Goal: Transaction & Acquisition: Book appointment/travel/reservation

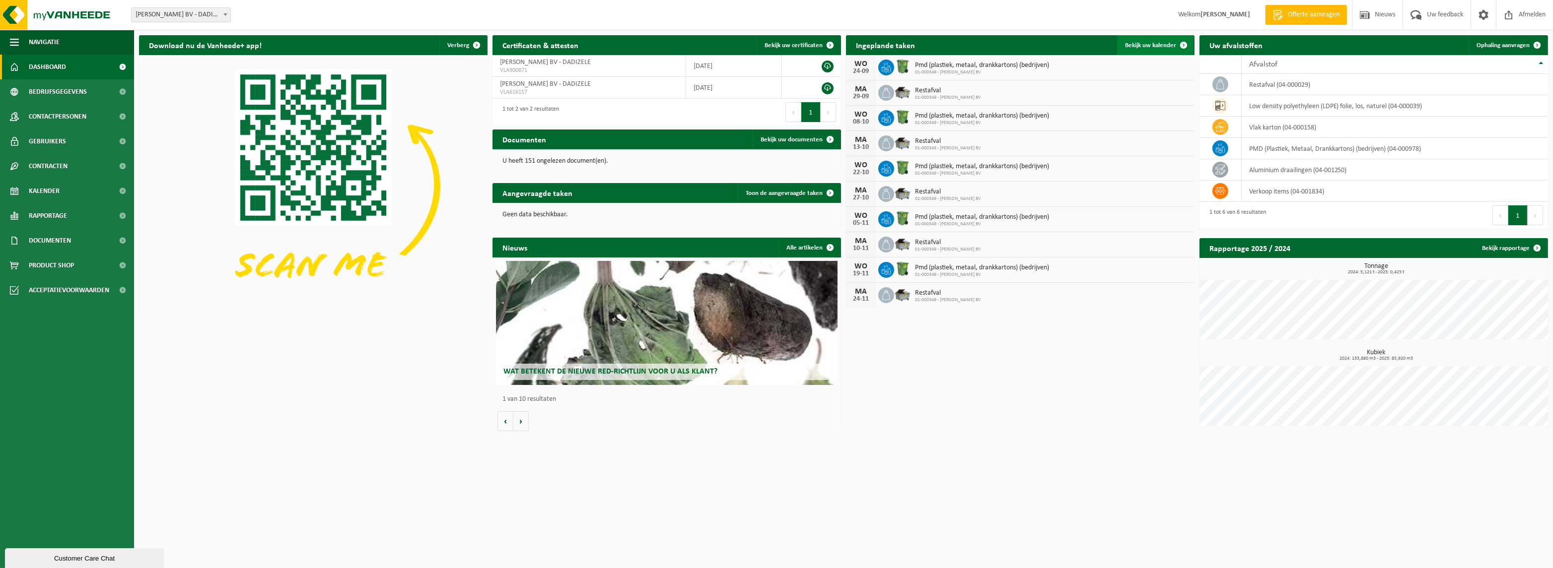
click at [1163, 43] on span "Bekijk uw kalender" at bounding box center [1150, 45] width 51 height 6
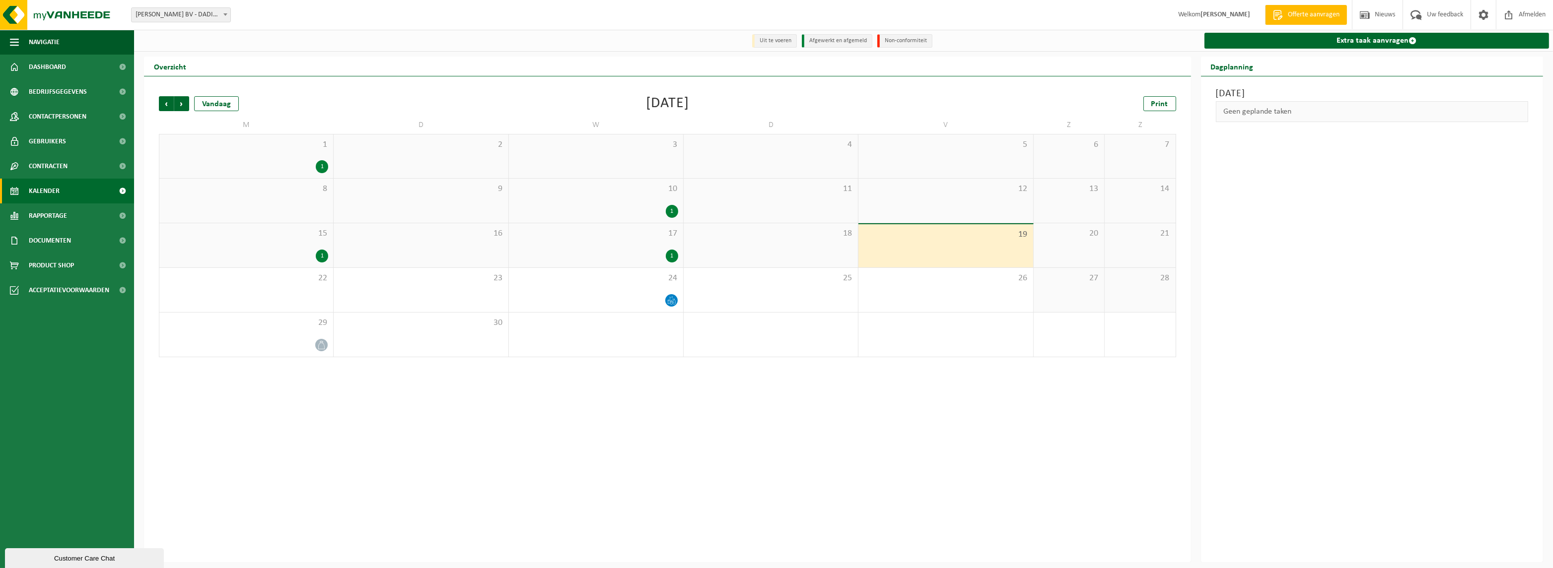
click at [326, 253] on div "1" at bounding box center [322, 256] width 12 height 13
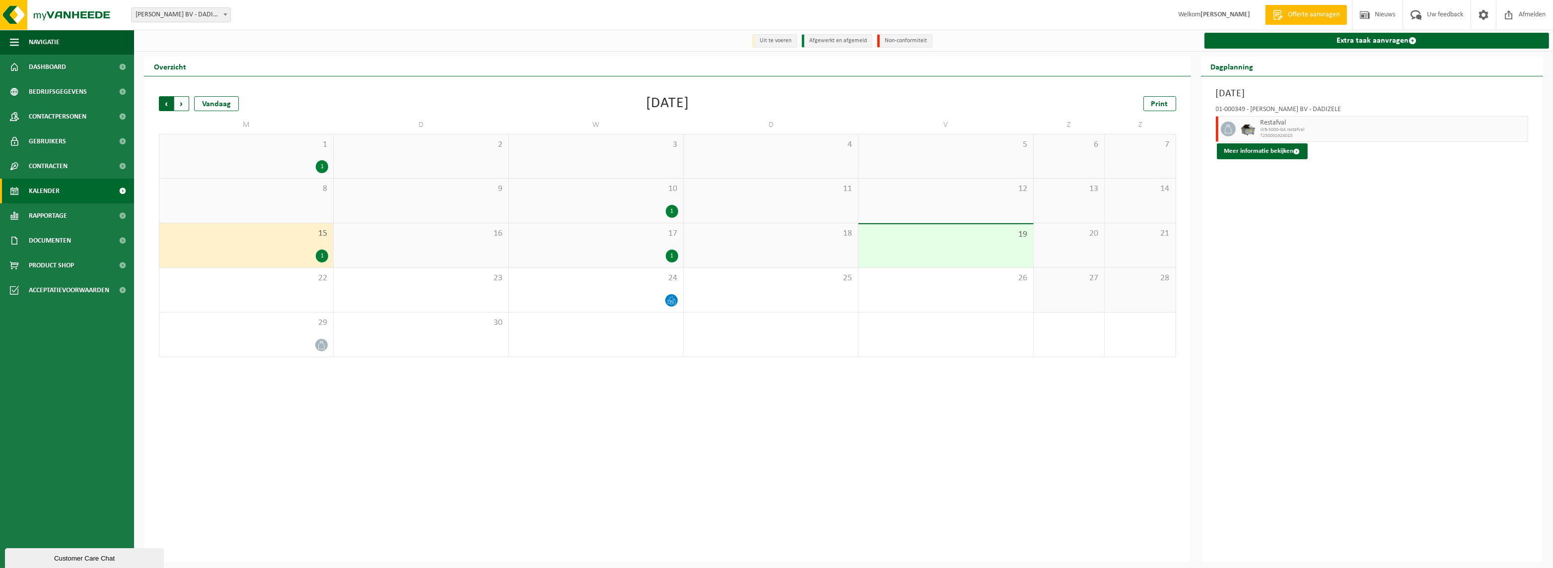
click at [184, 104] on span "Volgende" at bounding box center [181, 103] width 15 height 15
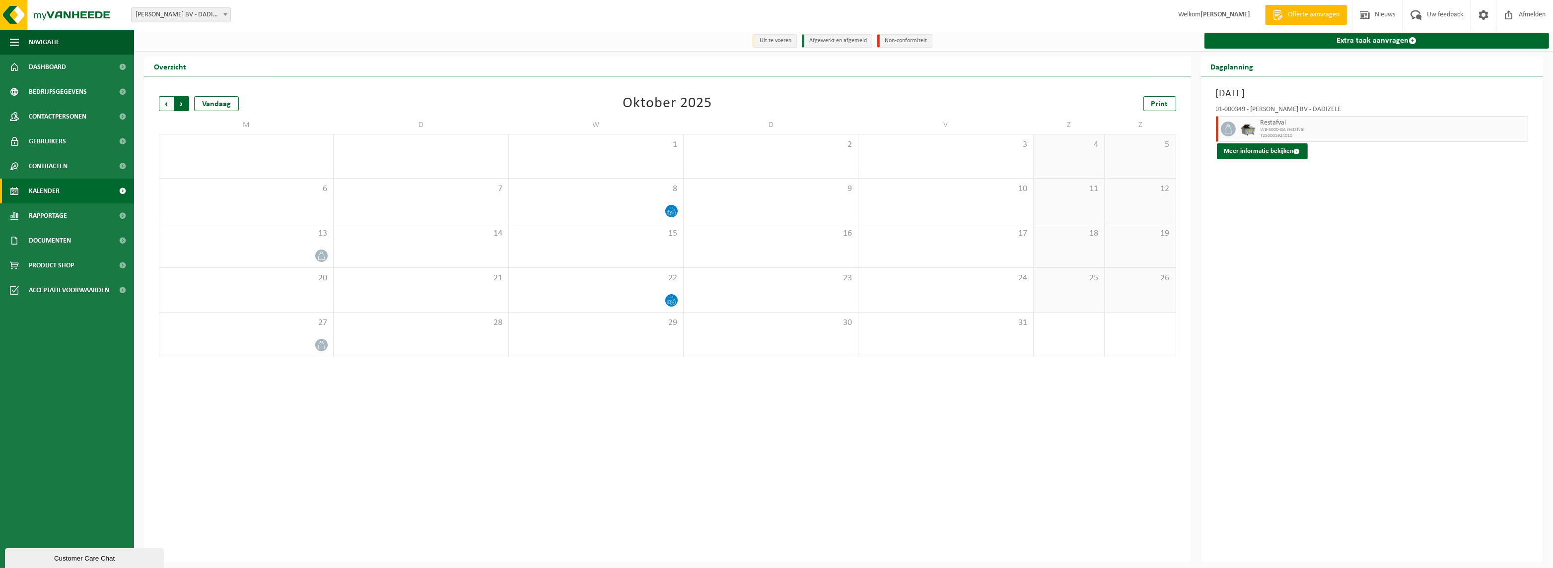
click at [165, 108] on span "Vorige" at bounding box center [166, 103] width 15 height 15
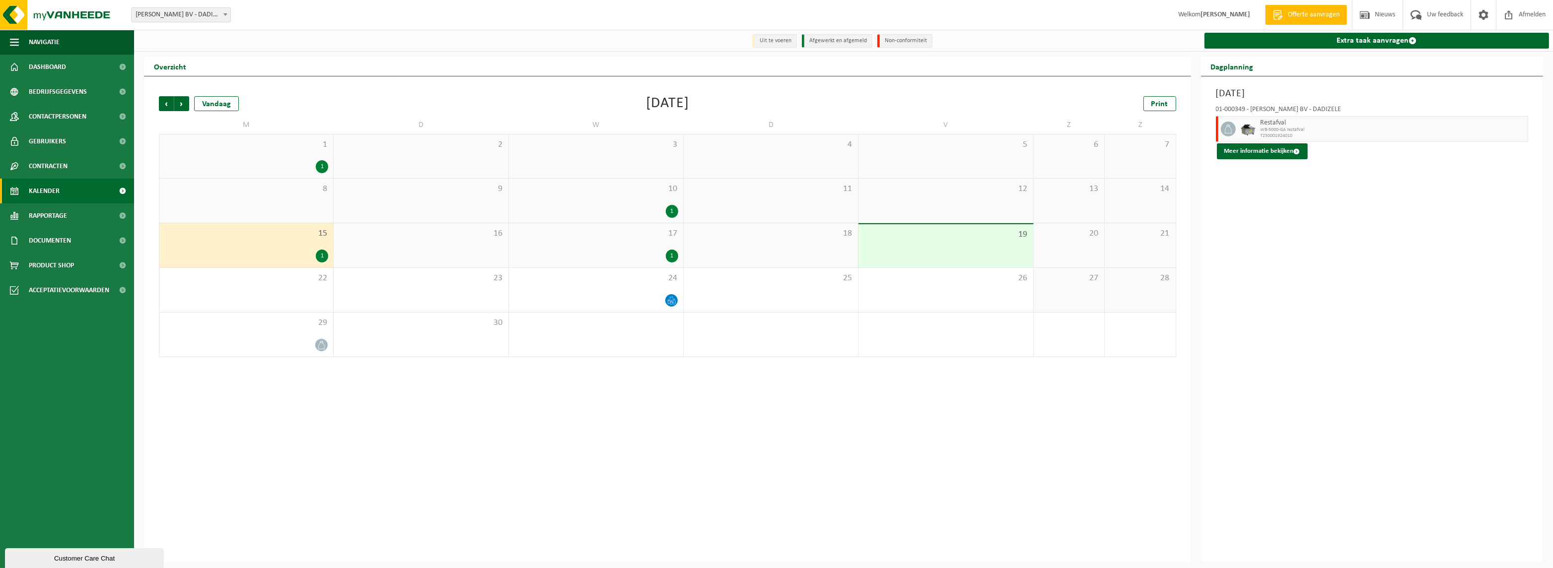
click at [672, 256] on div "1" at bounding box center [672, 256] width 12 height 13
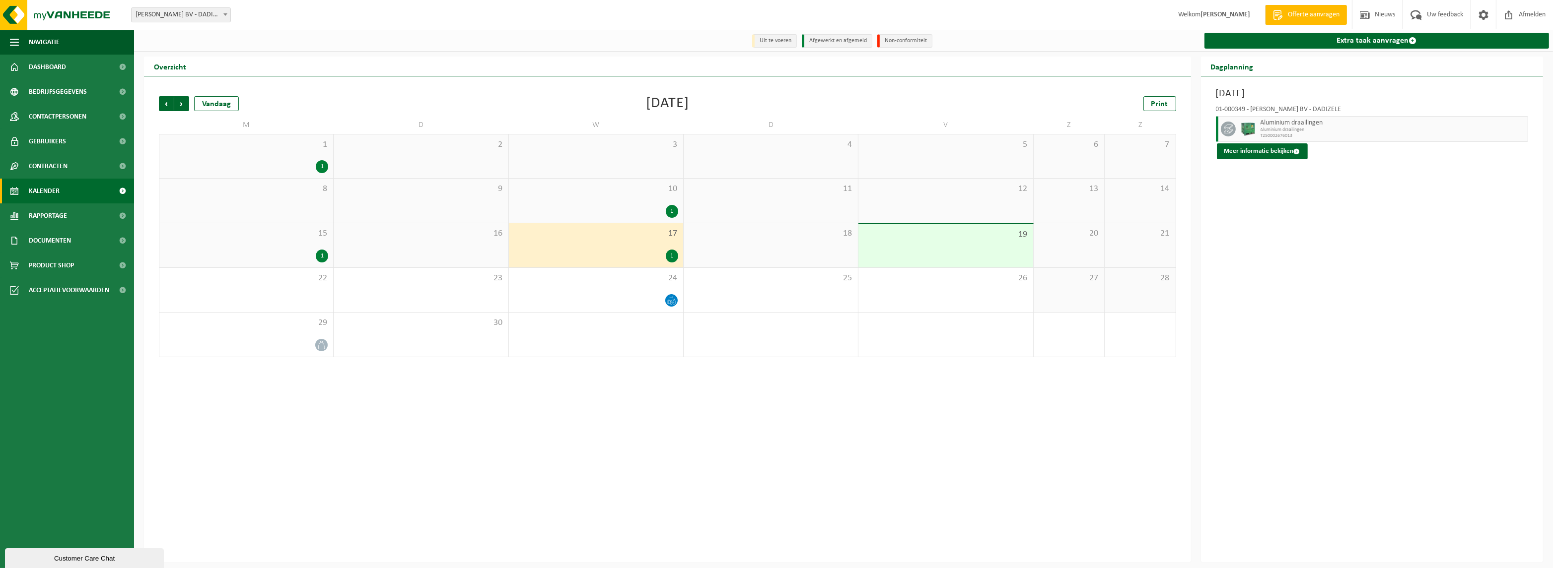
click at [317, 256] on div "1" at bounding box center [322, 256] width 12 height 13
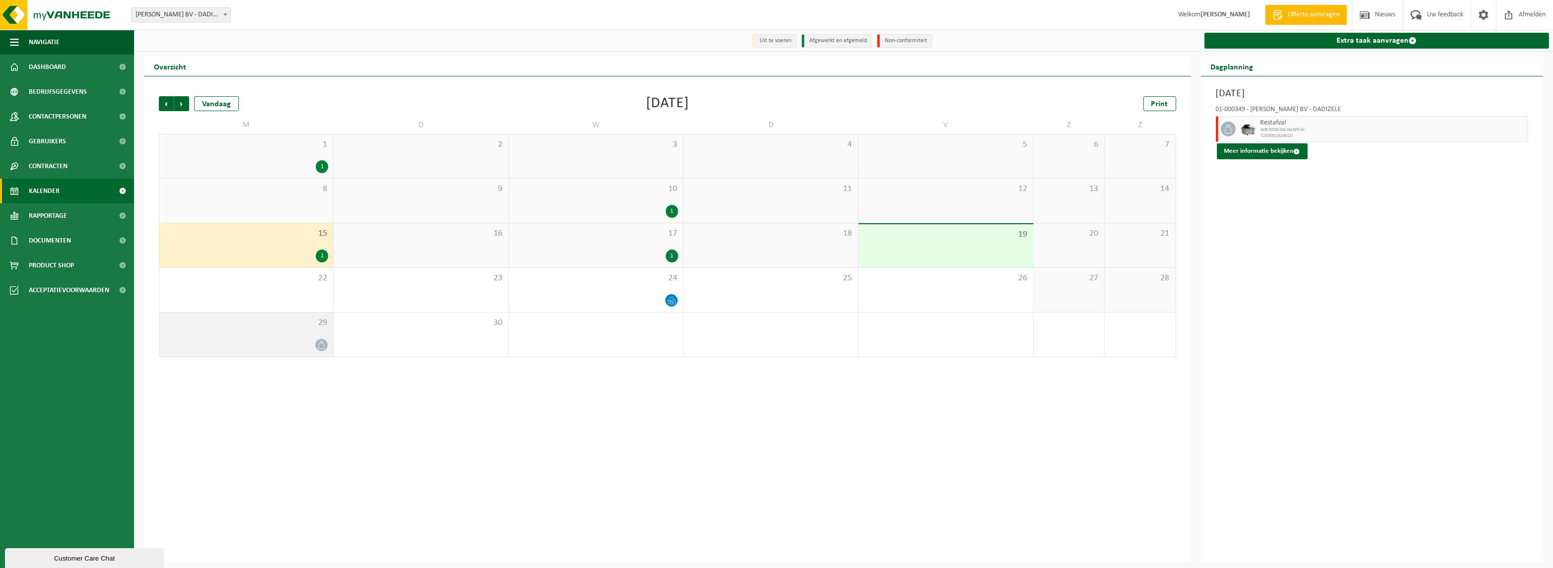
click at [328, 344] on span at bounding box center [321, 345] width 12 height 12
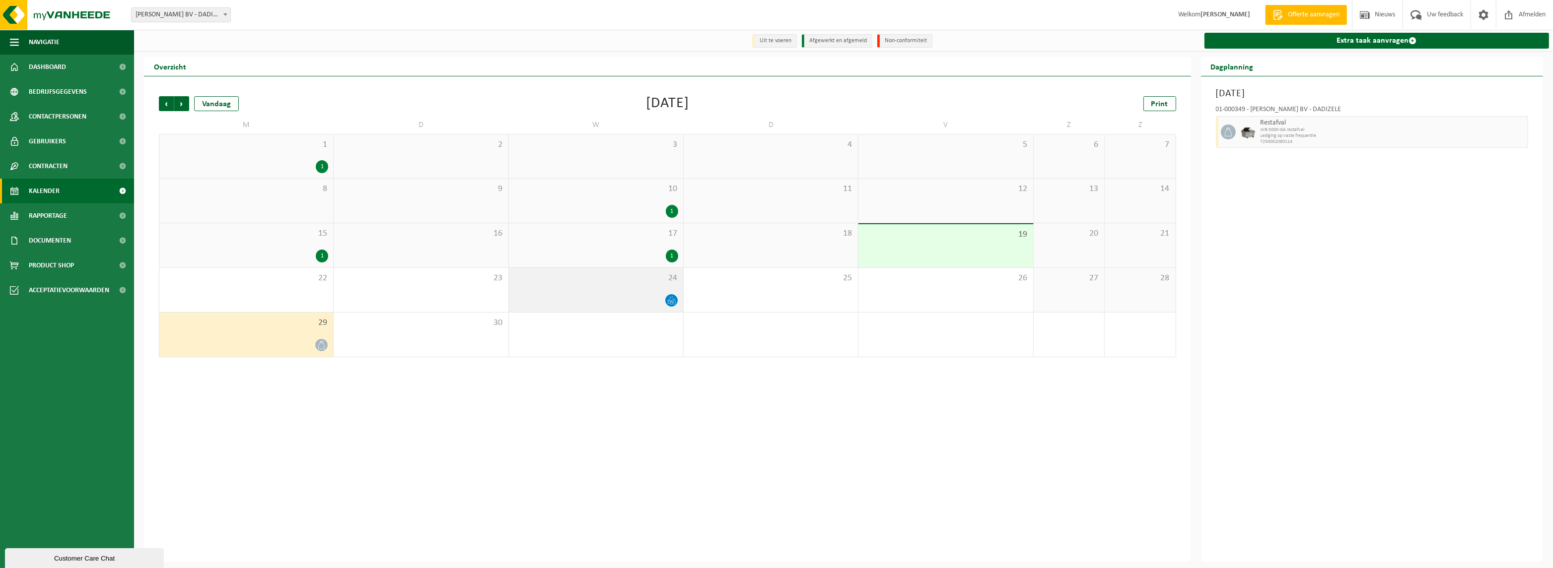
click at [587, 294] on div at bounding box center [596, 300] width 164 height 13
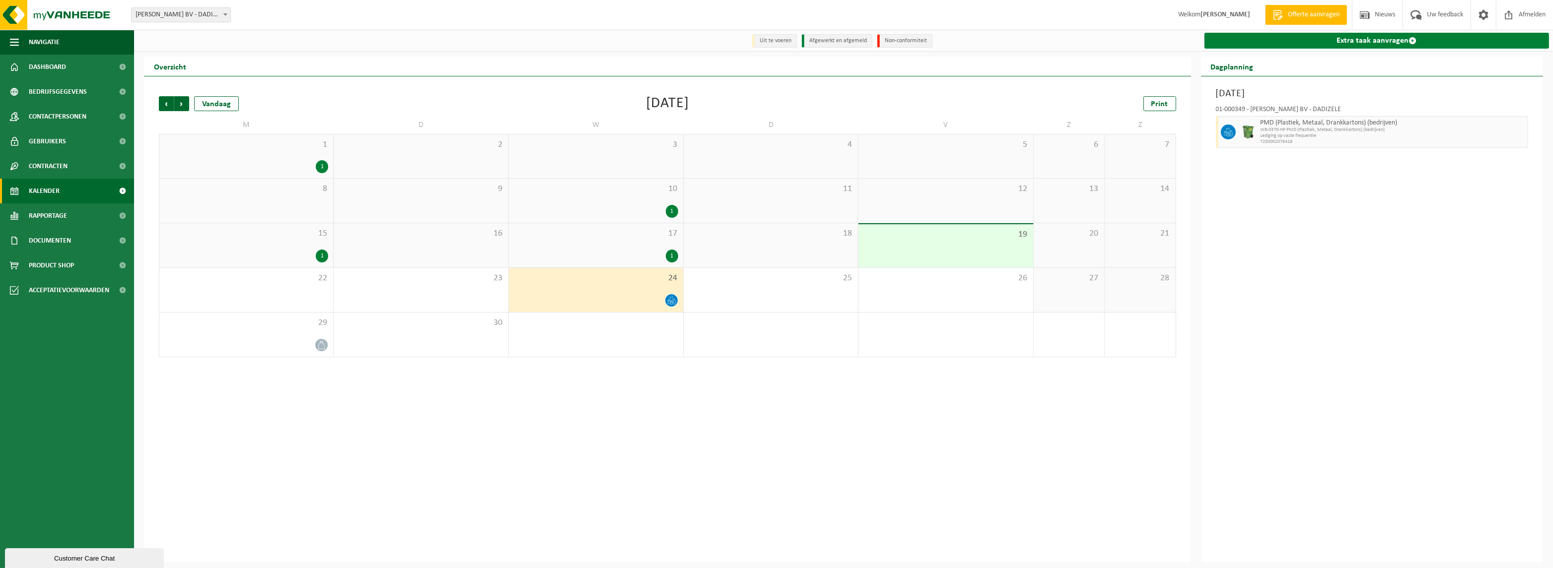
click at [1395, 43] on link "Extra taak aanvragen" at bounding box center [1376, 41] width 345 height 16
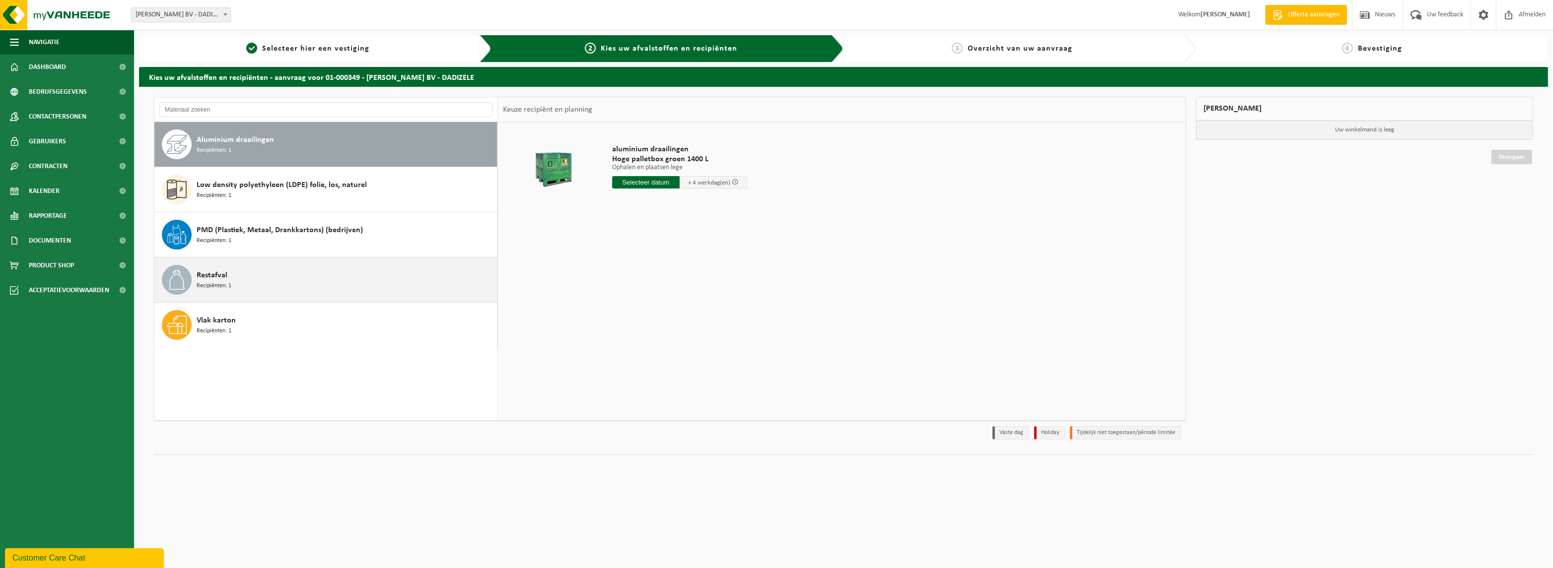
click at [253, 270] on div "Restafval Recipiënten: 1" at bounding box center [346, 280] width 298 height 30
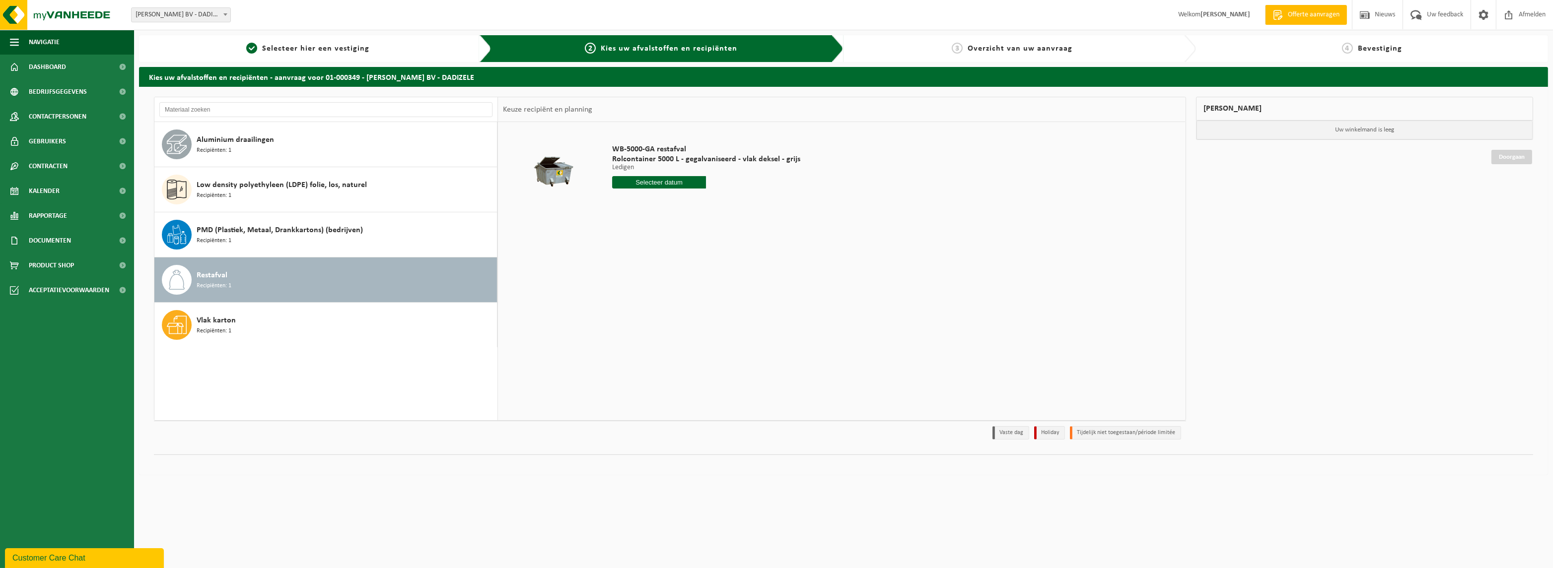
click at [630, 184] on input "text" at bounding box center [659, 182] width 94 height 12
click at [685, 272] on div "1 2 3 4 5 6 7 8 9 10 11 12 13 14 15 16 17 18 19 20 21 22 23 24 25 26 27 28 29 3…" at bounding box center [674, 270] width 122 height 79
click at [643, 287] on div "1 2 3 4 5 6 7 8 9 10 11 12 13 14 15 16 17 18 19 20 21 22 23 24 25 26 27 28 29 3…" at bounding box center [674, 270] width 122 height 79
click at [659, 287] on div "1 2 3 4 5 6 7 8 9 10 11 12 13 14 15 16 17 18 19 20 21 22 23 24 25 26 27 28 29 3…" at bounding box center [674, 270] width 122 height 79
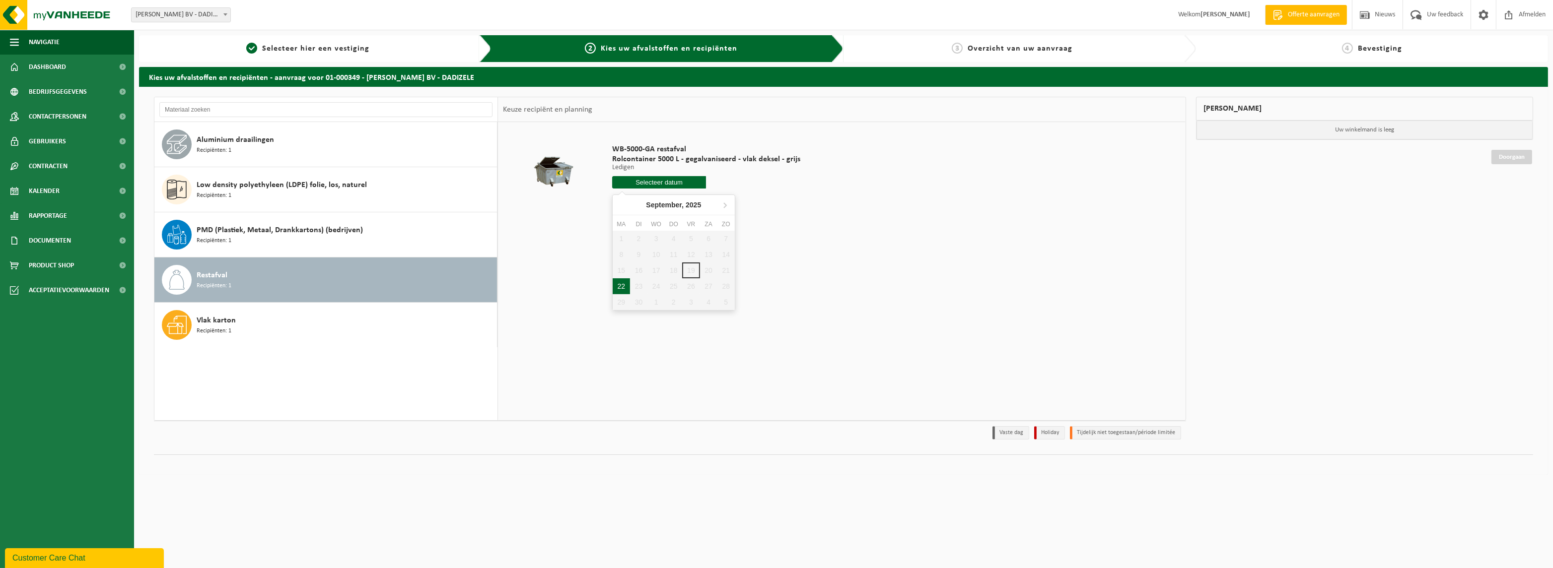
click at [618, 286] on div "22" at bounding box center [621, 287] width 17 height 16
type input "Van 2025-09-22"
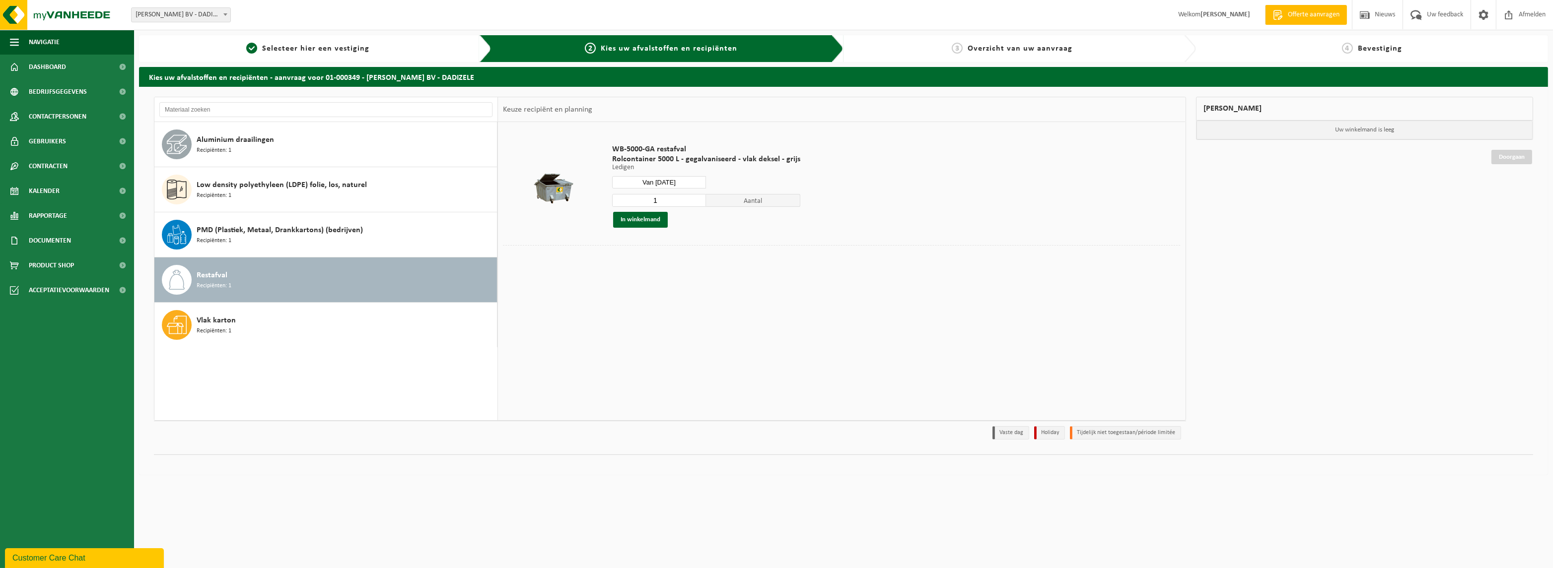
click at [685, 181] on input "Van 2025-09-22" at bounding box center [659, 182] width 94 height 12
click at [639, 288] on div "1 2 3 4 5 6 7 8 9 10 11 12 13 14 15 16 17 18 19 20 21 22 23 24 25 26 27 28 29 3…" at bounding box center [674, 270] width 122 height 79
click at [861, 363] on div "WB-5000-GA restafval Rolcontainer 5000 L - gegalvaniseerd - vlak deksel - grijs…" at bounding box center [841, 271] width 687 height 298
click at [345, 54] on link "1 Selecteer hier een vestiging" at bounding box center [308, 49] width 328 height 12
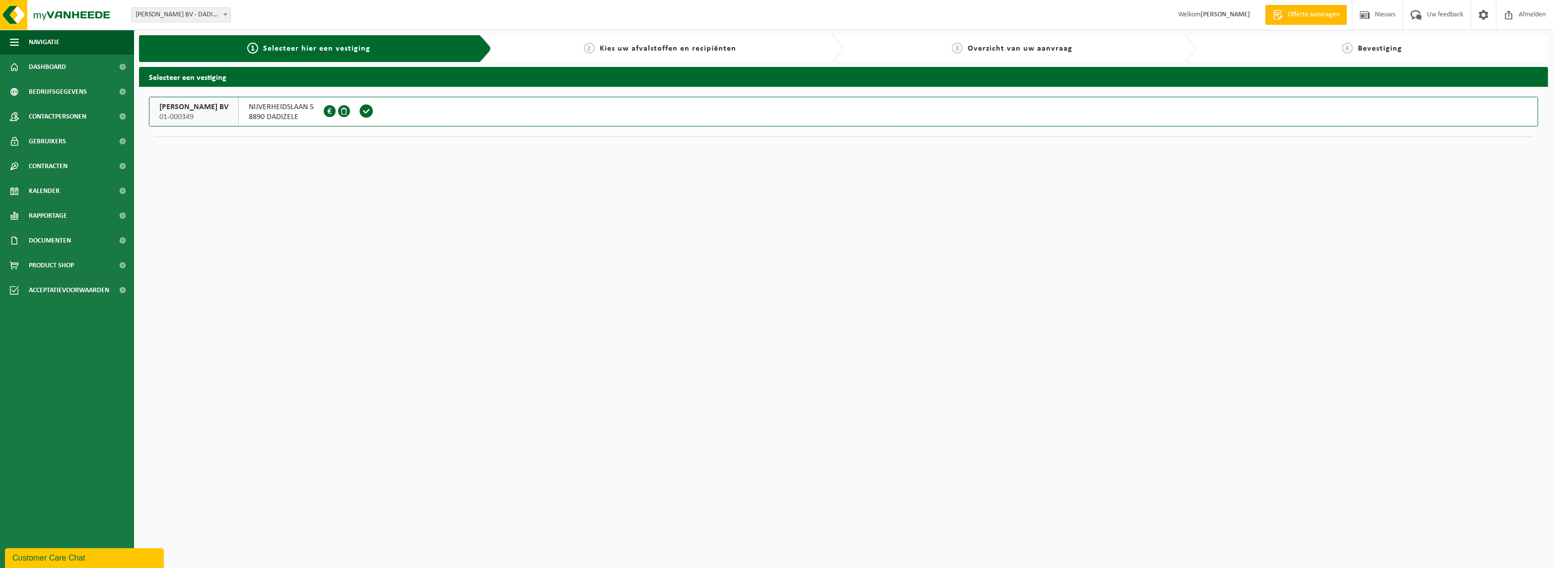
click at [624, 49] on span "Kies uw afvalstoffen en recipiënten" at bounding box center [668, 49] width 137 height 8
click at [590, 46] on span "2" at bounding box center [589, 48] width 11 height 11
click at [73, 36] on button "Navigatie" at bounding box center [67, 42] width 134 height 25
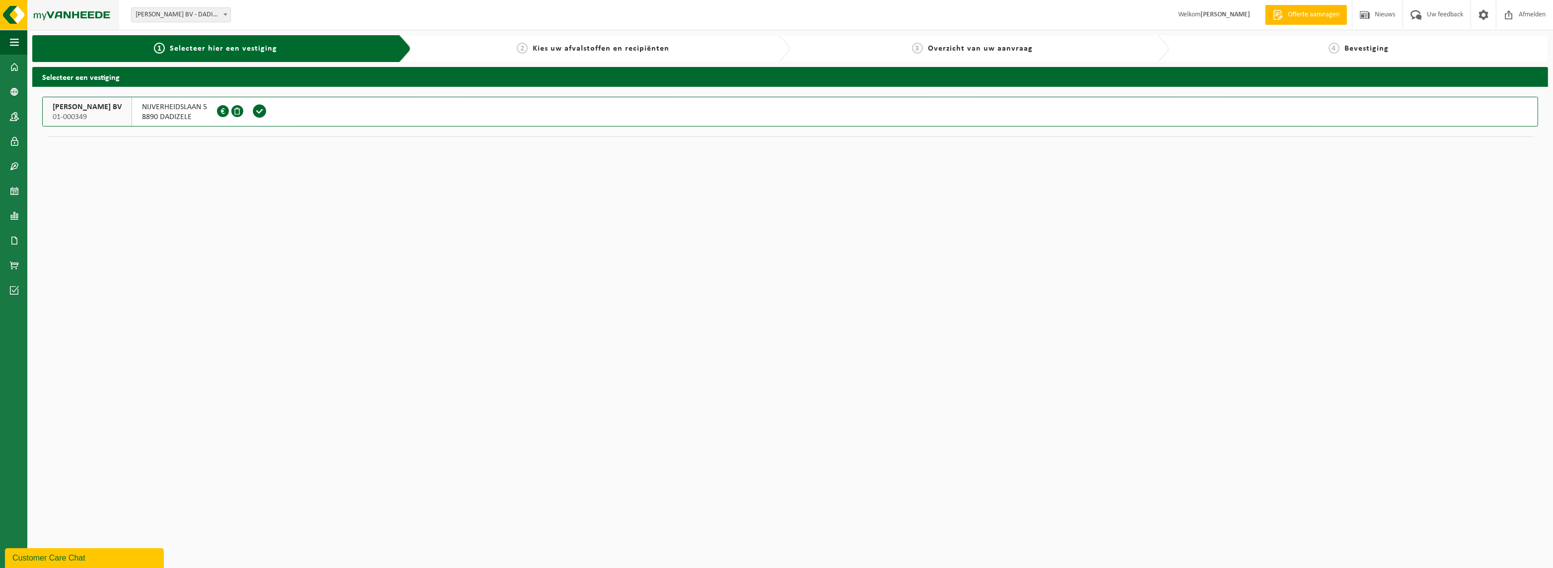
click at [72, 22] on img at bounding box center [59, 15] width 119 height 30
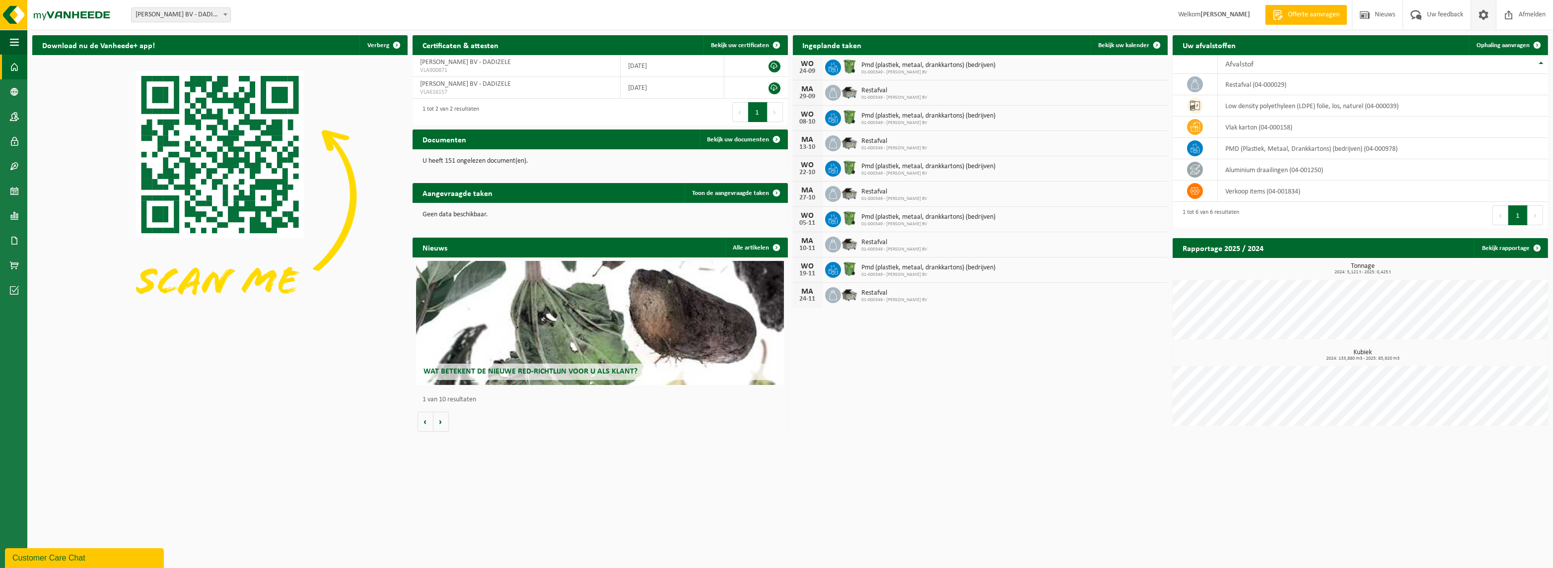
click at [1478, 11] on span at bounding box center [1483, 14] width 15 height 29
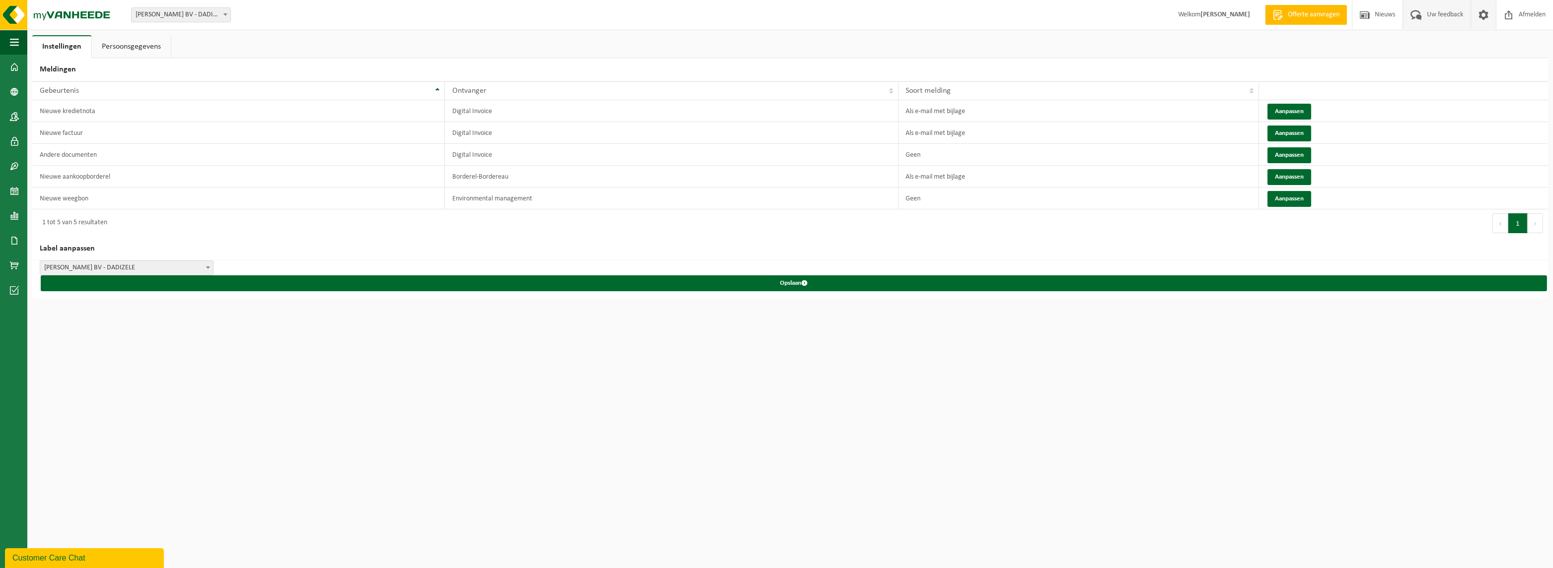
click at [1433, 18] on span "Uw feedback" at bounding box center [1444, 14] width 41 height 29
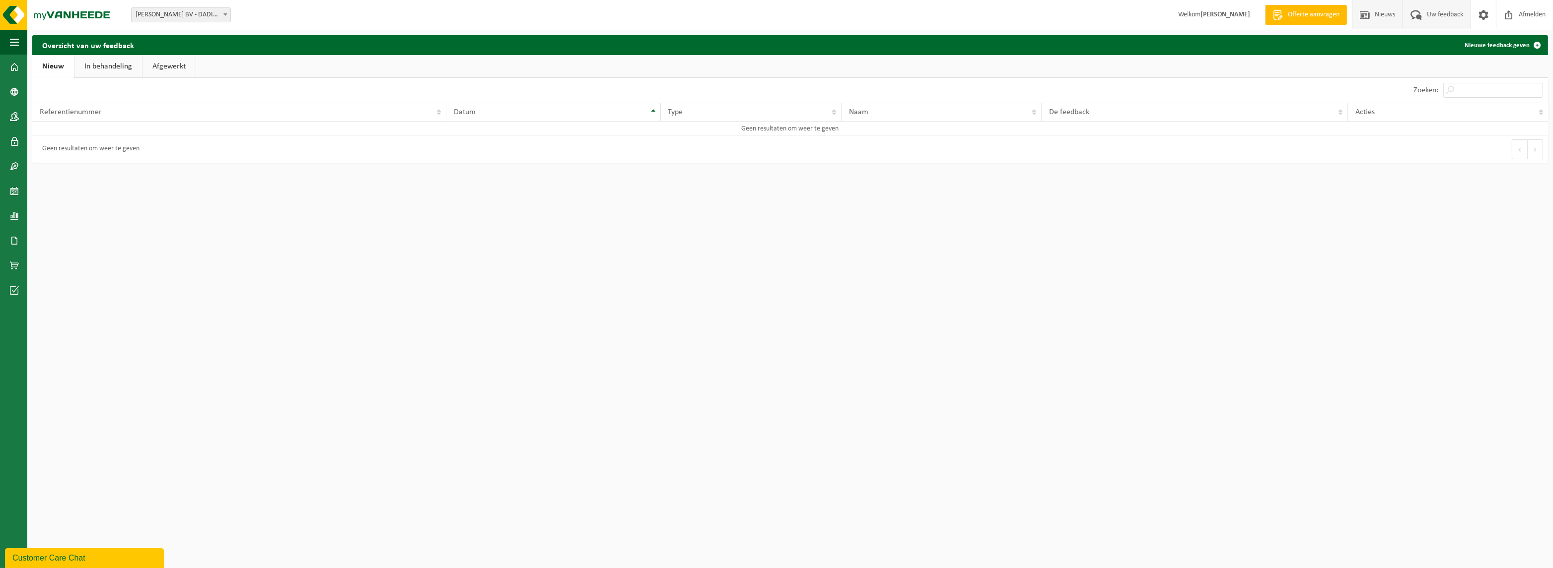
click at [1372, 25] on span "Nieuws" at bounding box center [1384, 14] width 25 height 29
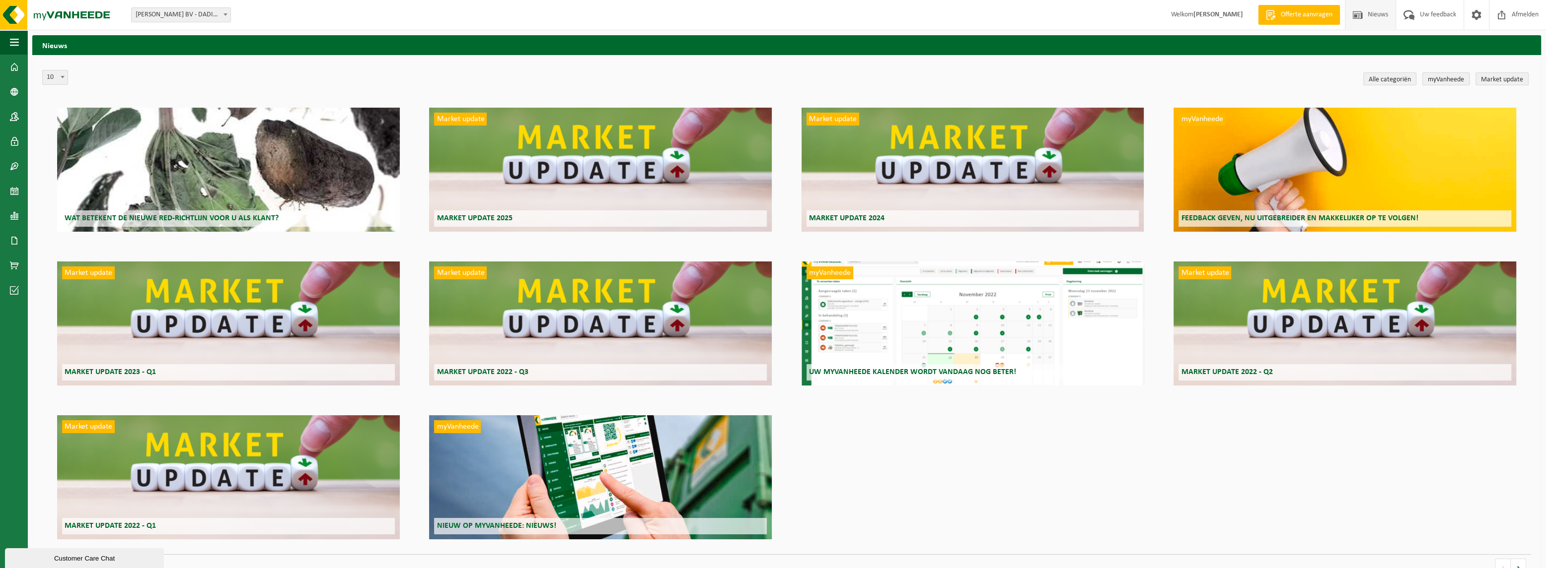
click at [1456, 83] on link "myVanheede" at bounding box center [1445, 78] width 47 height 13
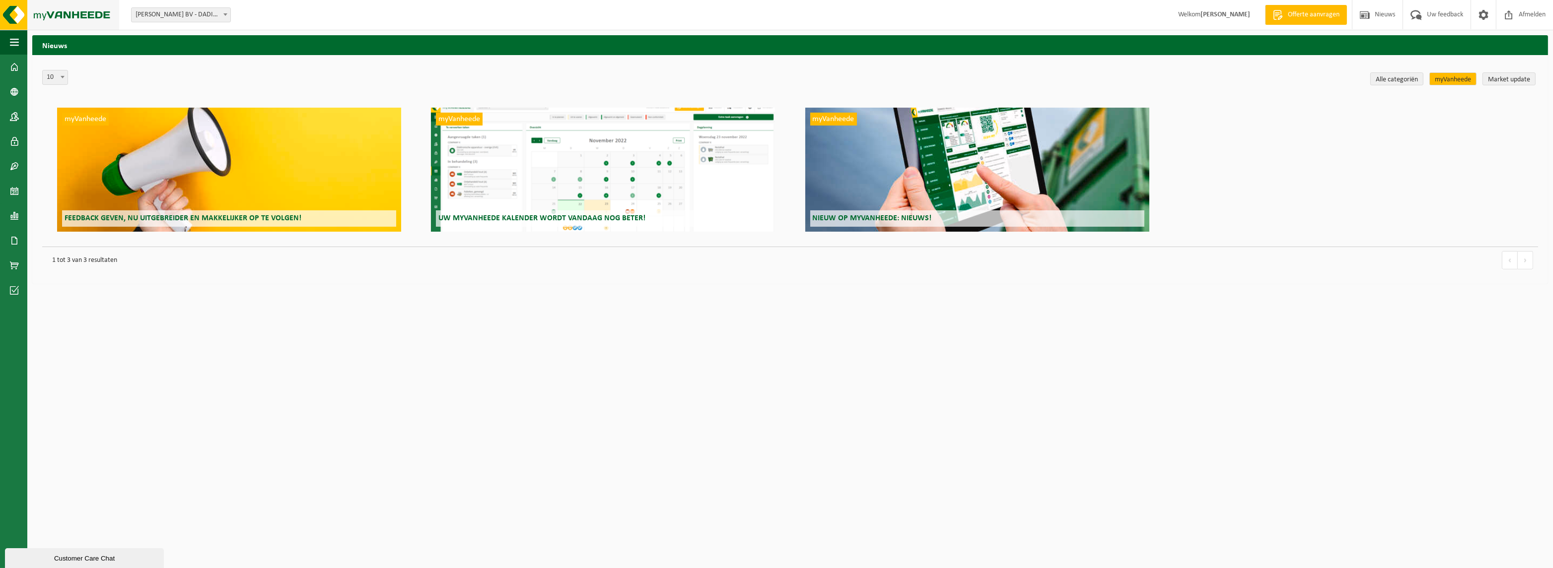
click at [15, 20] on img at bounding box center [59, 15] width 119 height 30
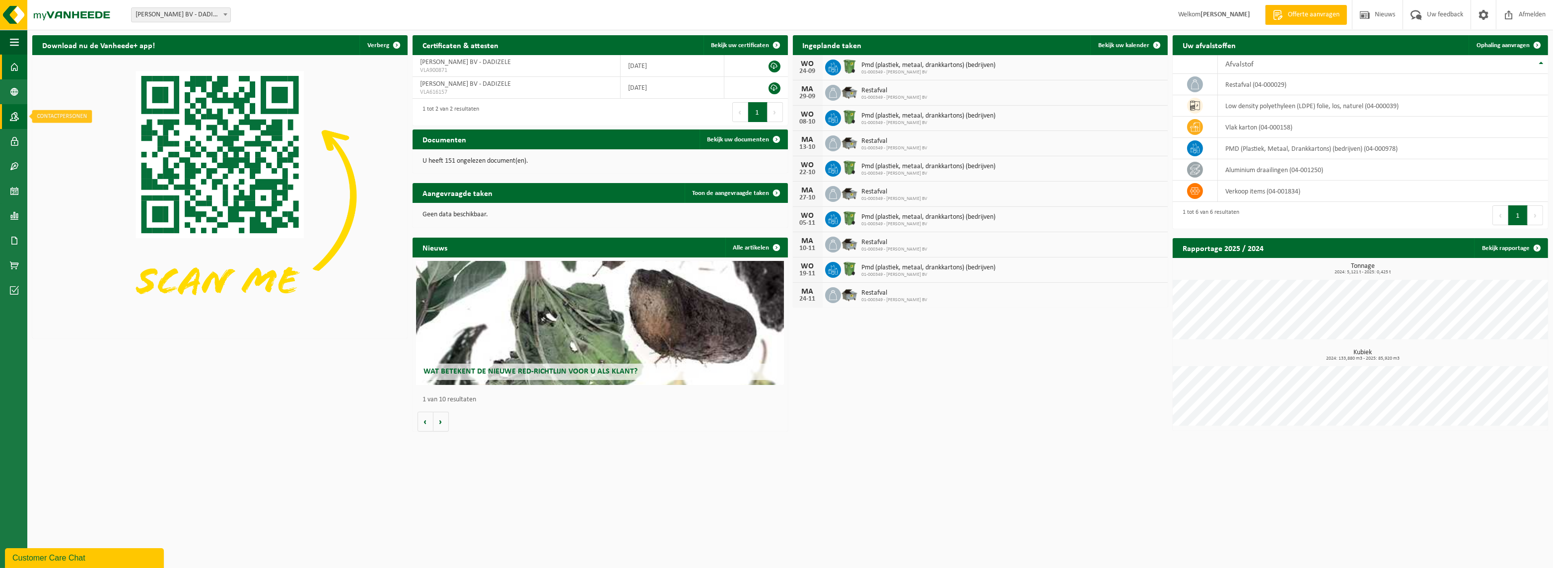
click at [7, 110] on link "Contactpersonen" at bounding box center [13, 116] width 27 height 25
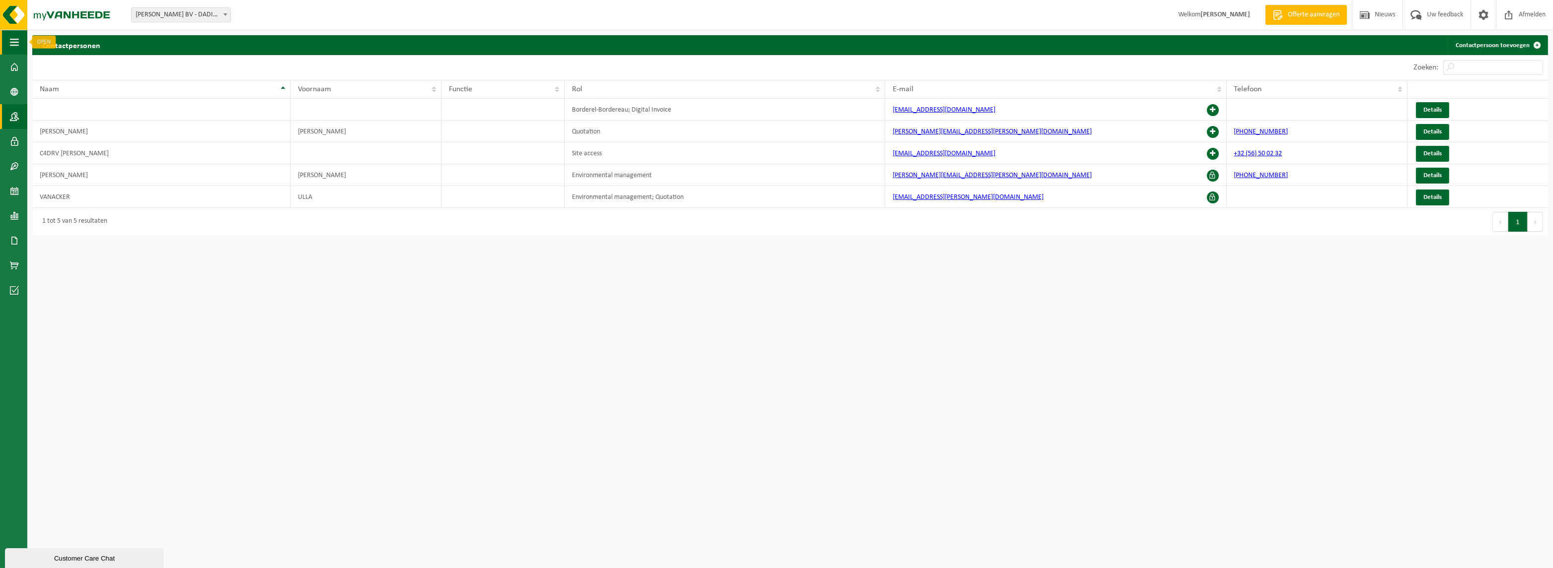
click at [15, 47] on span "button" at bounding box center [14, 42] width 9 height 25
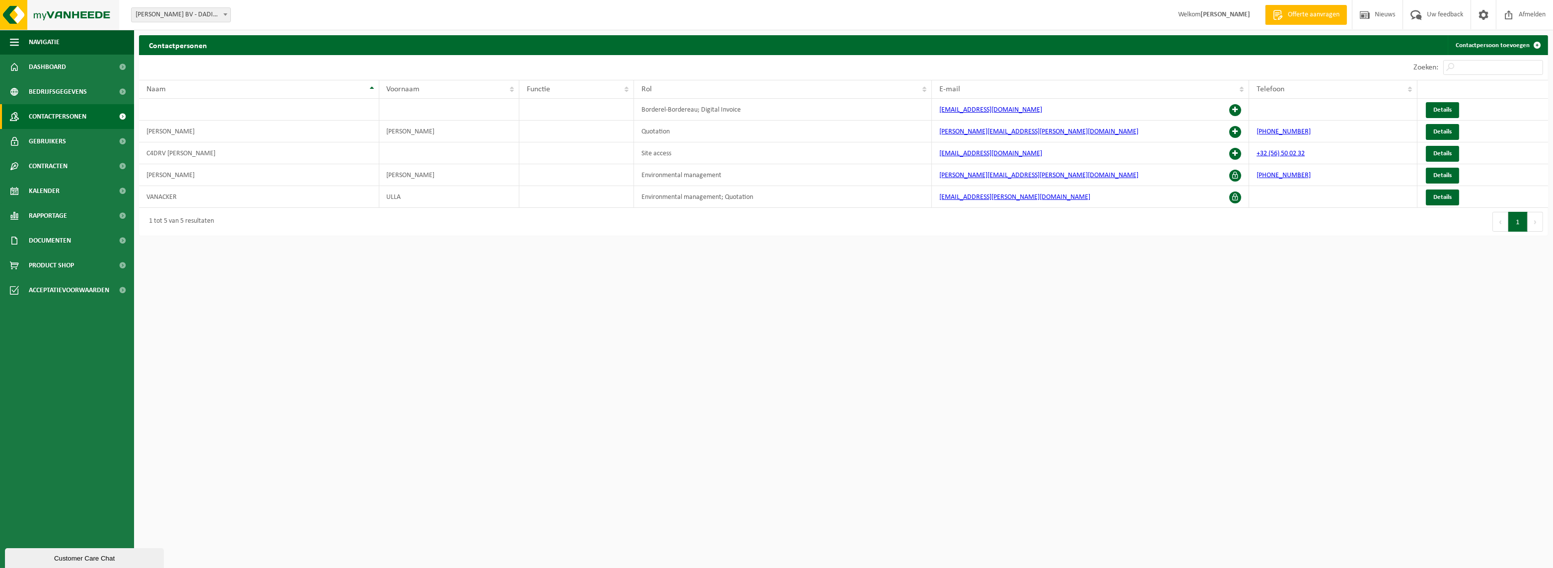
click at [25, 29] on img at bounding box center [59, 15] width 119 height 30
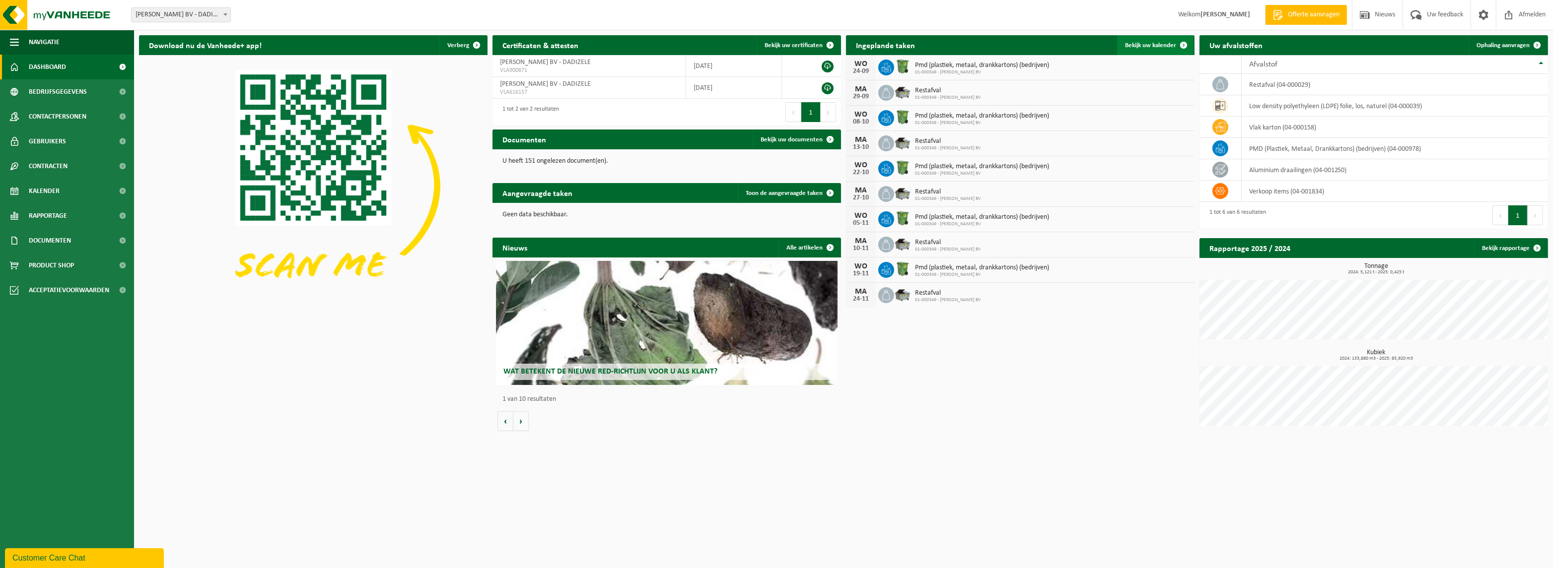
click at [1156, 48] on span "Bekijk uw kalender" at bounding box center [1150, 45] width 51 height 6
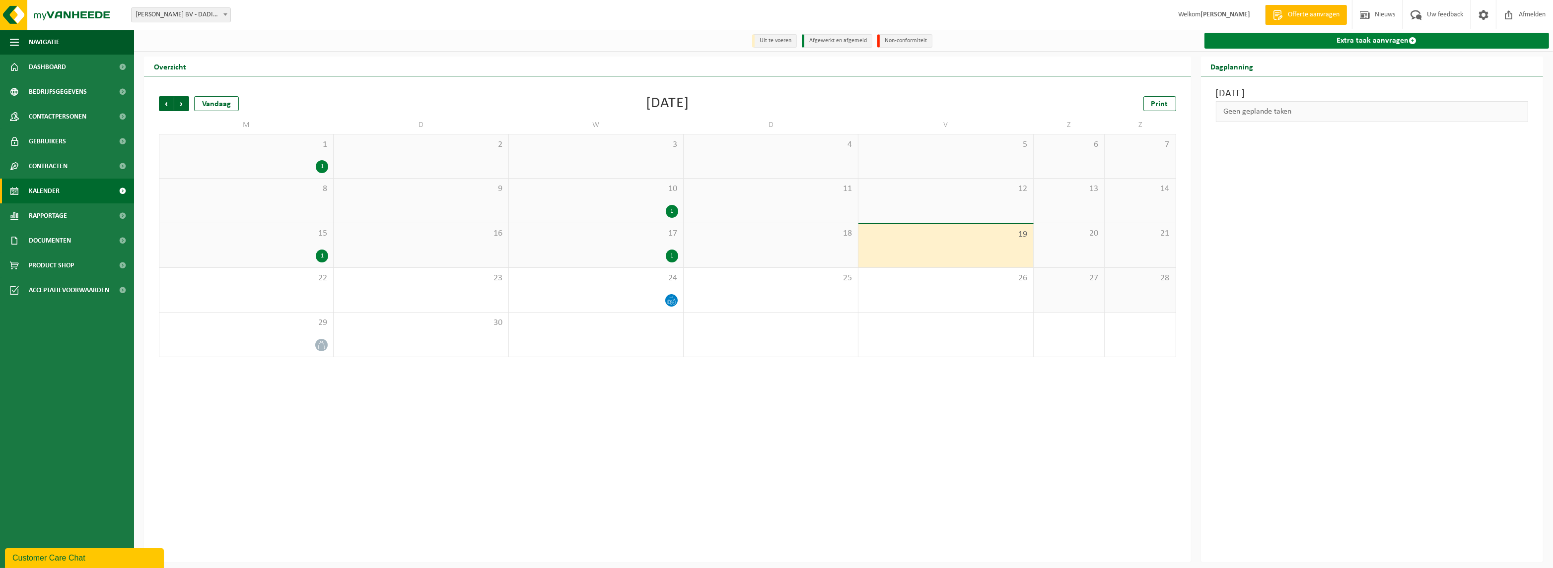
click at [1312, 34] on link "Extra taak aanvragen" at bounding box center [1376, 41] width 345 height 16
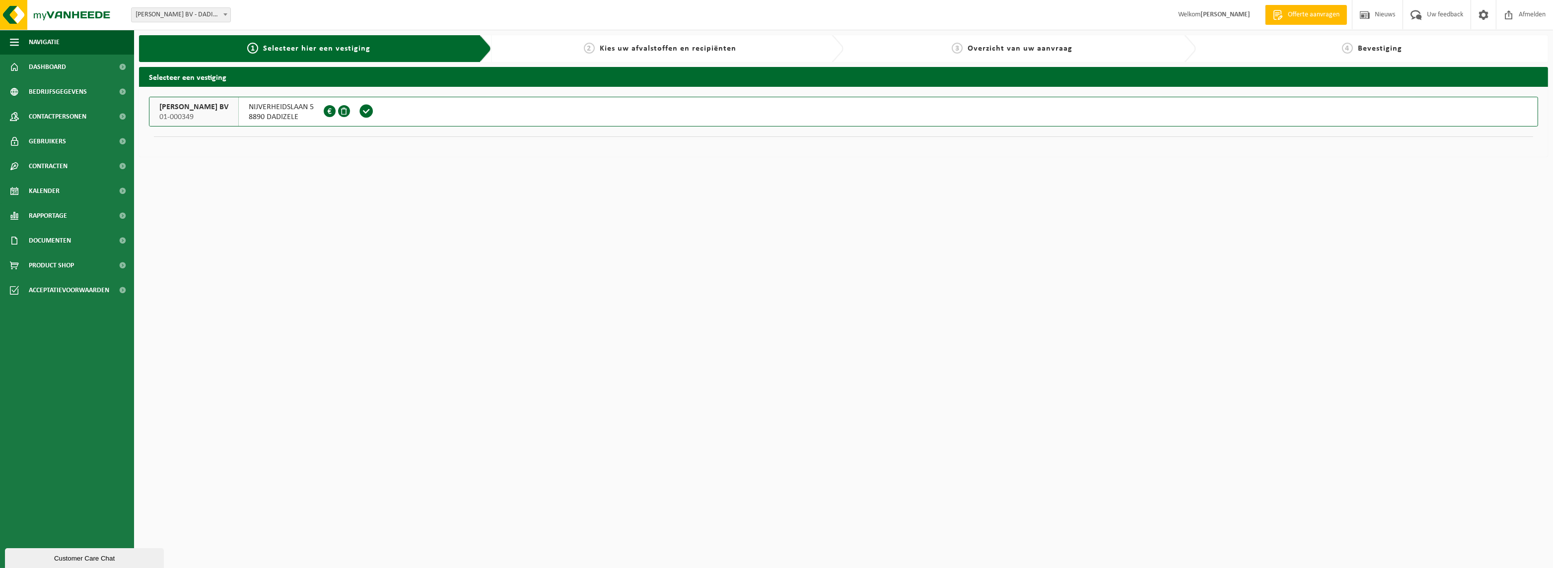
click at [359, 114] on span at bounding box center [366, 111] width 15 height 15
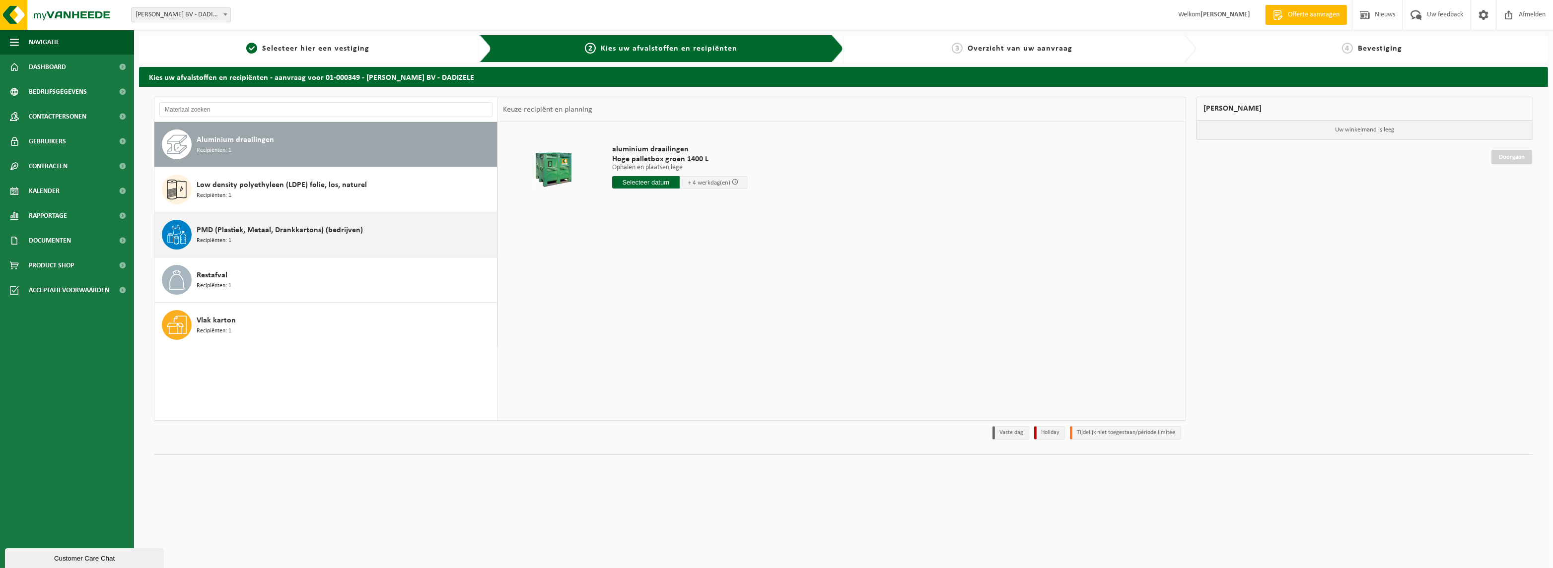
click at [302, 232] on span "PMD (Plastiek, Metaal, Drankkartons) (bedrijven)" at bounding box center [280, 230] width 166 height 12
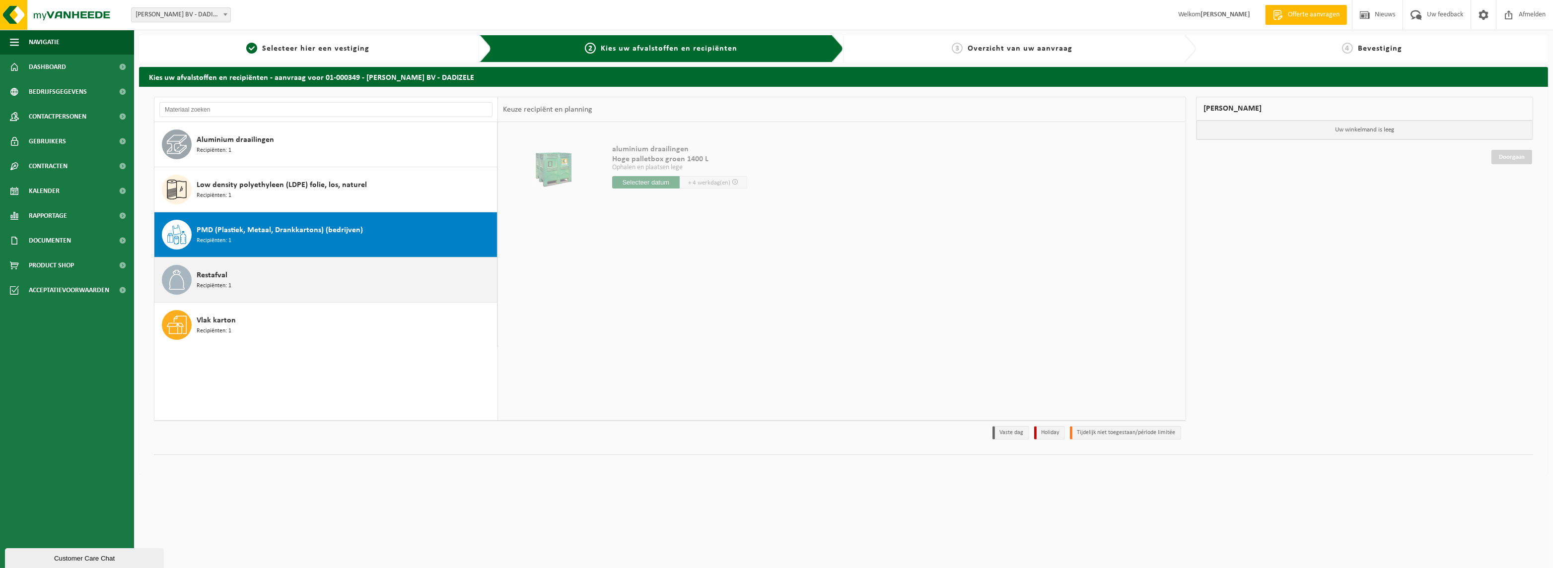
click at [297, 278] on div "Restafval Recipiënten: 1" at bounding box center [346, 280] width 298 height 30
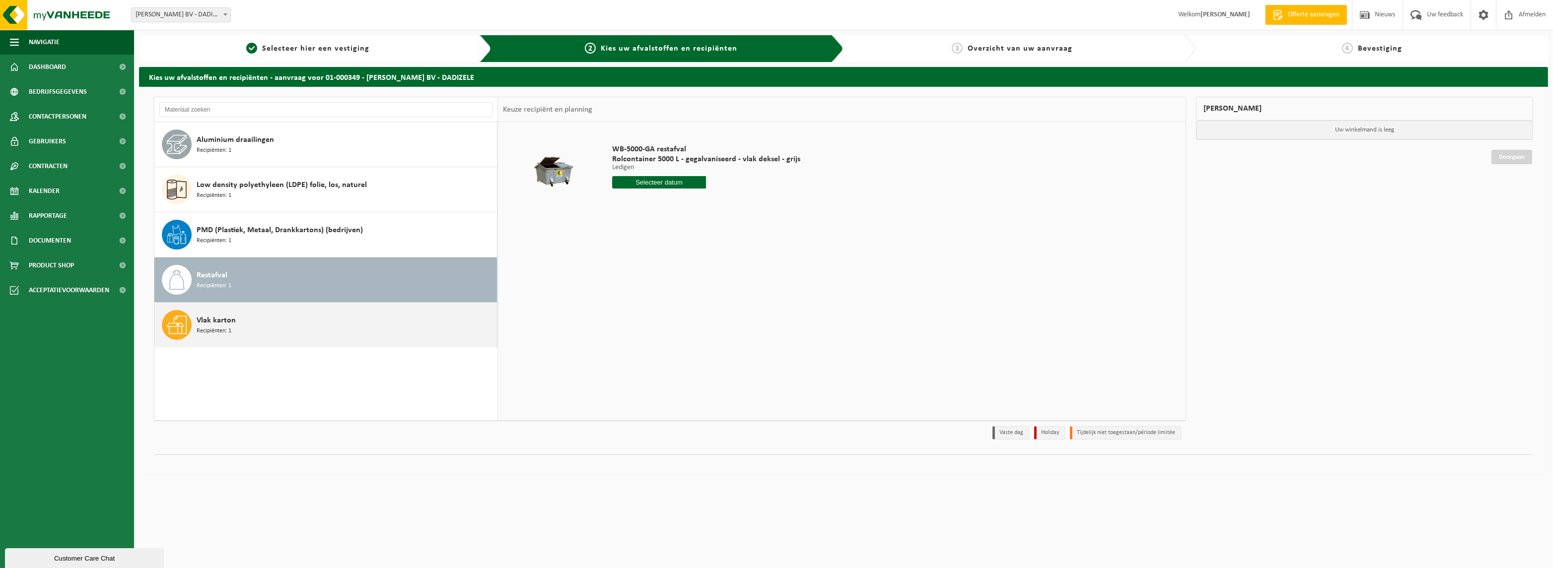
click at [305, 307] on div "Vlak karton Recipiënten: 1" at bounding box center [325, 325] width 343 height 45
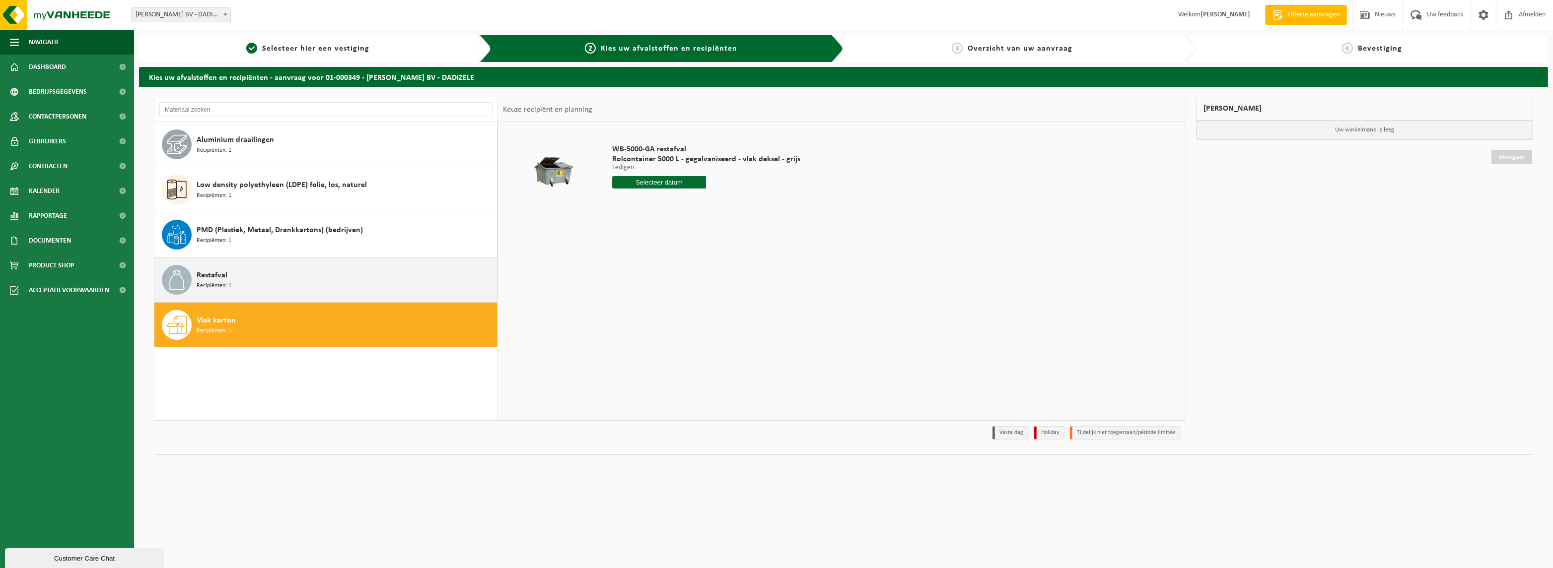
click at [317, 269] on div "Restafval Recipiënten: 1" at bounding box center [346, 280] width 298 height 30
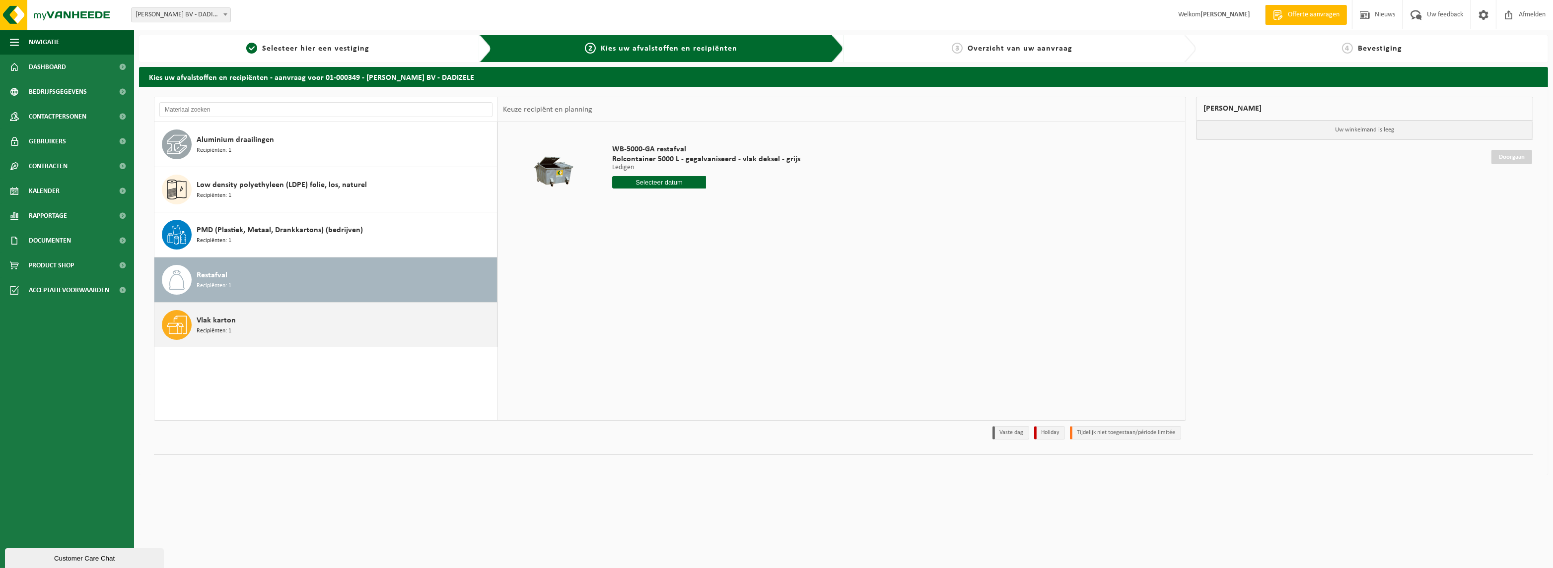
click at [243, 311] on div "Vlak karton Recipiënten: 1" at bounding box center [346, 325] width 298 height 30
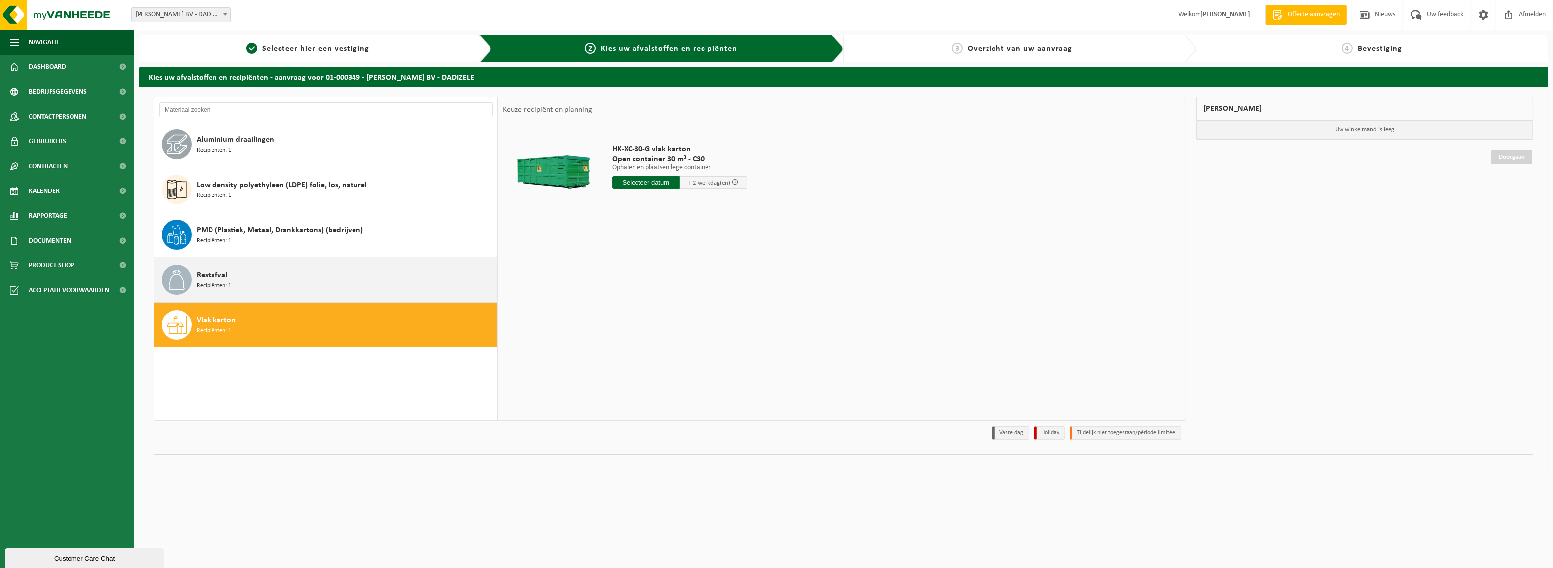
click at [278, 278] on div "Restafval Recipiënten: 1" at bounding box center [346, 280] width 298 height 30
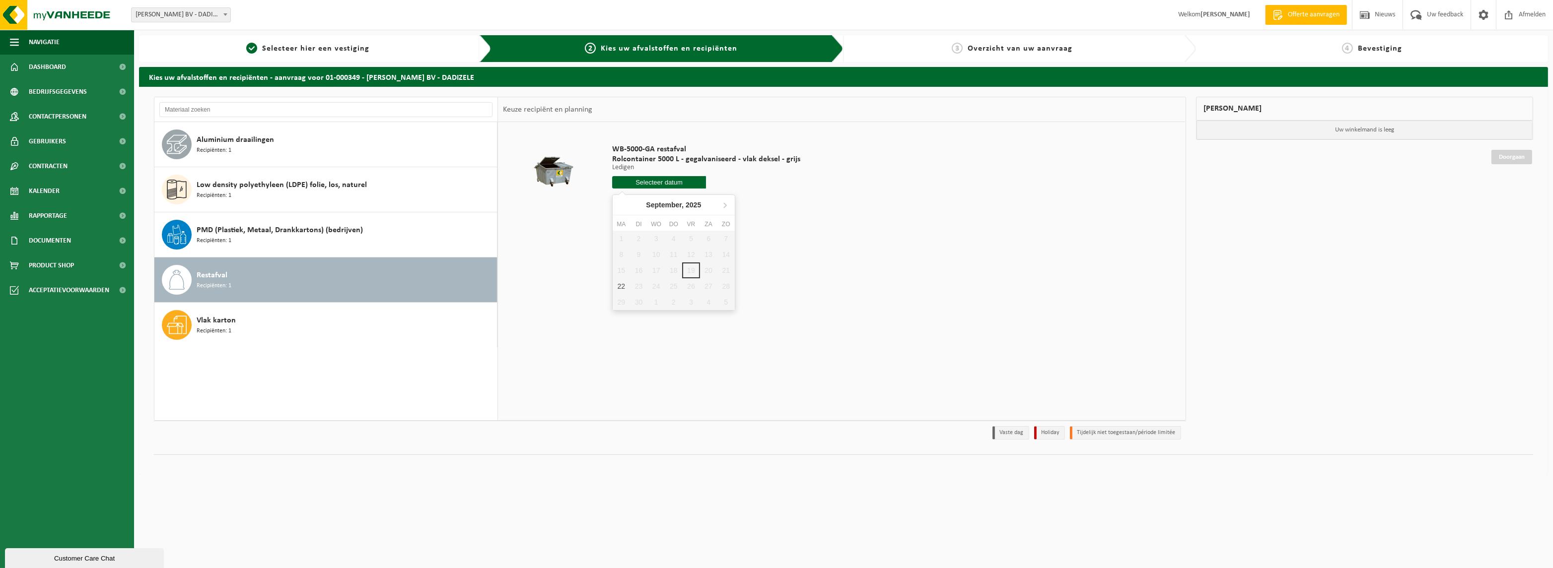
click at [685, 182] on input "text" at bounding box center [659, 182] width 94 height 12
click at [626, 284] on div "22" at bounding box center [621, 287] width 17 height 16
type input "Van 2025-09-22"
click at [665, 215] on button "In winkelmand" at bounding box center [640, 220] width 55 height 16
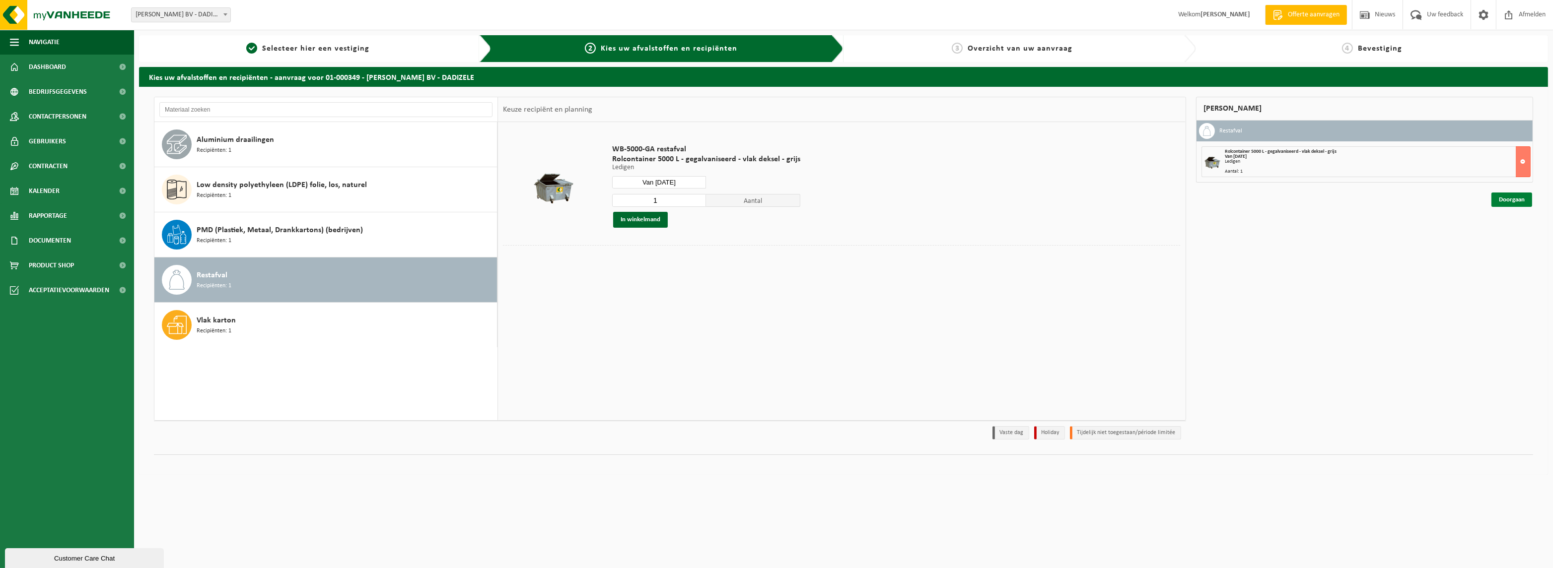
click at [1519, 202] on link "Doorgaan" at bounding box center [1511, 200] width 41 height 14
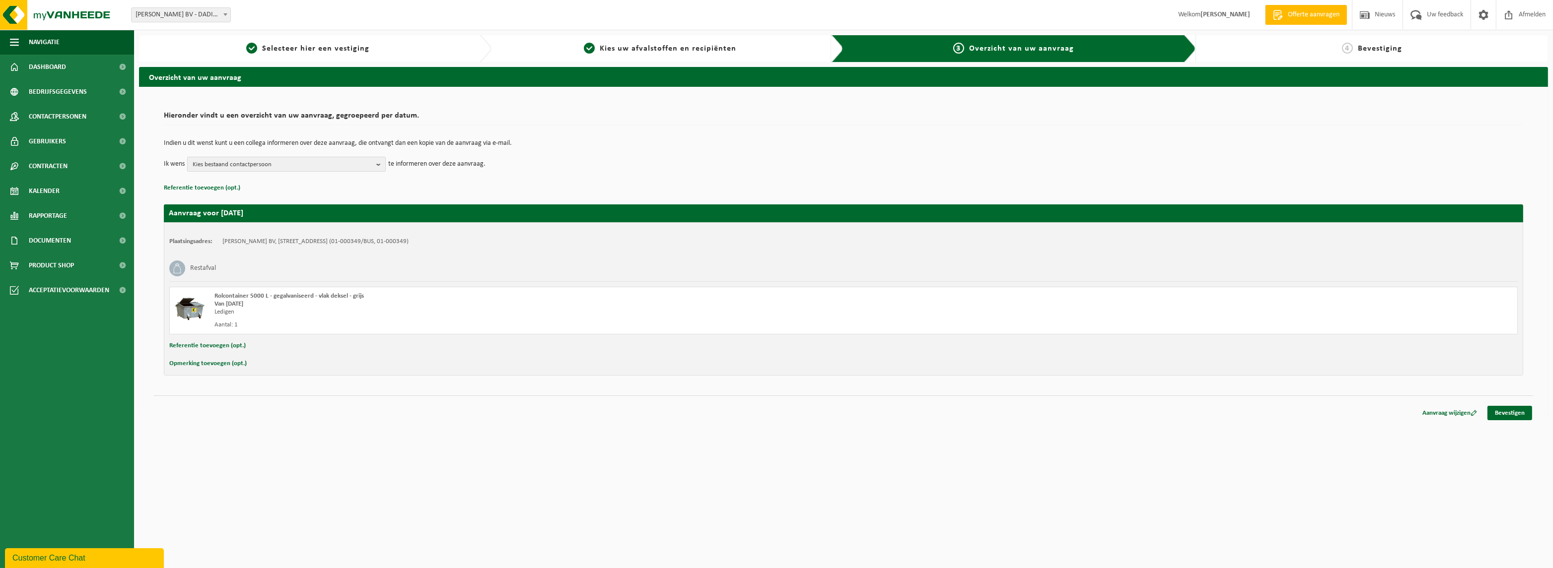
click at [357, 161] on span "Kies bestaand contactpersoon" at bounding box center [283, 164] width 180 height 15
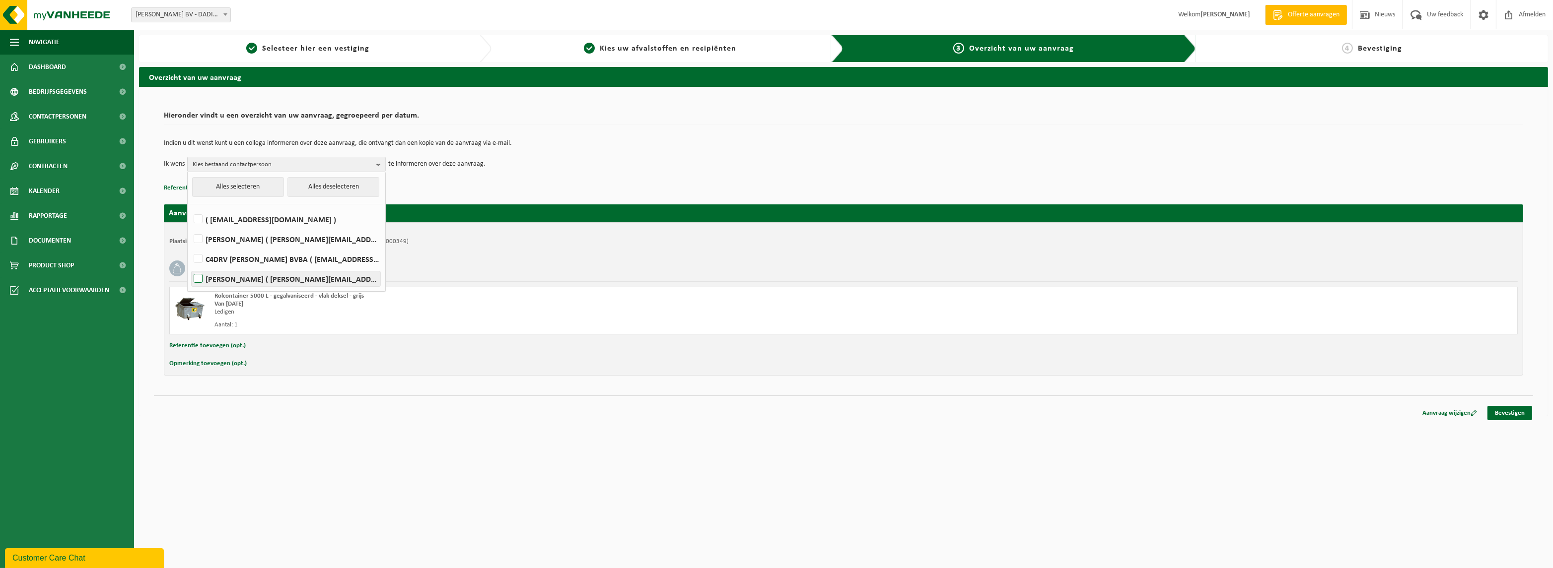
click at [226, 282] on label "[PERSON_NAME] ( [PERSON_NAME][EMAIL_ADDRESS][DOMAIN_NAME] )" at bounding box center [286, 279] width 189 height 15
click at [190, 267] on input "Nathalie Marlier ( nathalie.marlier@samynbvba.be )" at bounding box center [190, 266] width 0 height 0
checkbox input "true"
click at [195, 213] on label "( finance@samynbvba.be )" at bounding box center [286, 219] width 189 height 15
click at [190, 207] on input "( finance@samynbvba.be )" at bounding box center [190, 207] width 0 height 0
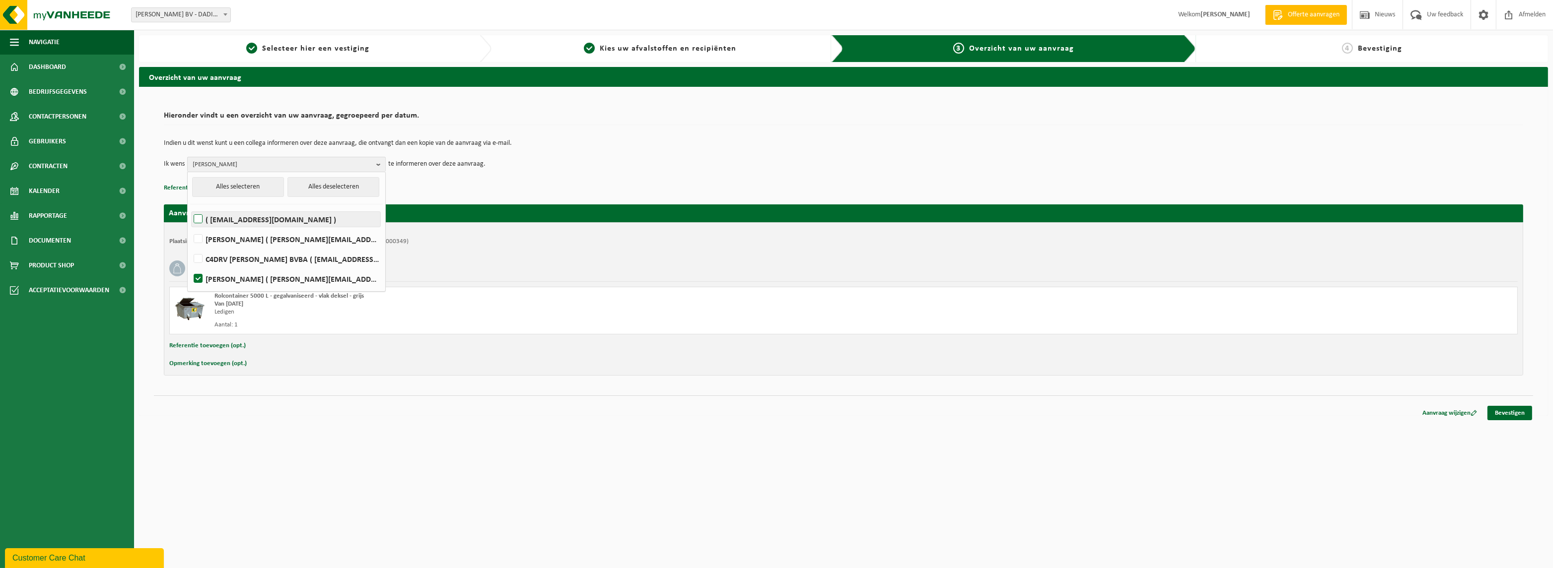
checkbox input "true"
click at [197, 281] on label "Nathalie Marlier ( nathalie.marlier@samynbvba.be )" at bounding box center [286, 279] width 189 height 15
click at [190, 267] on input "Nathalie Marlier ( nathalie.marlier@samynbvba.be )" at bounding box center [190, 266] width 0 height 0
checkbox input "false"
click at [53, 116] on span "Contactpersonen" at bounding box center [58, 116] width 58 height 25
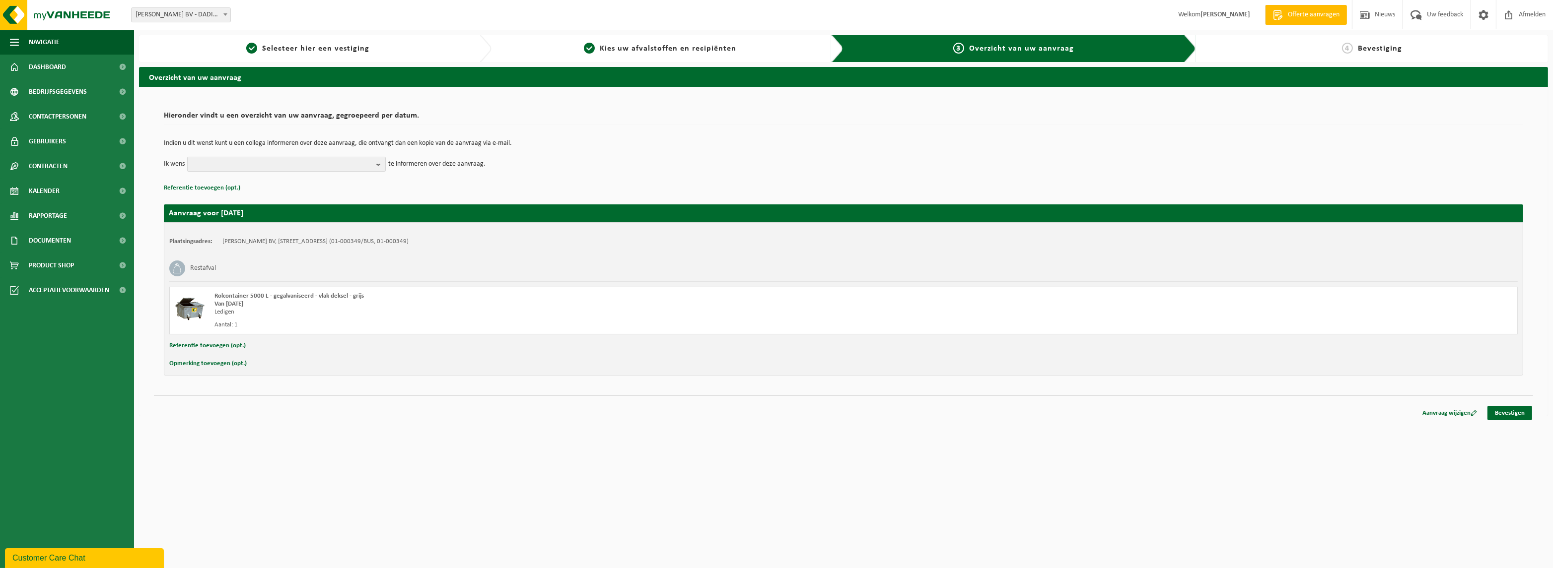
click at [299, 167] on button "button" at bounding box center [286, 164] width 199 height 15
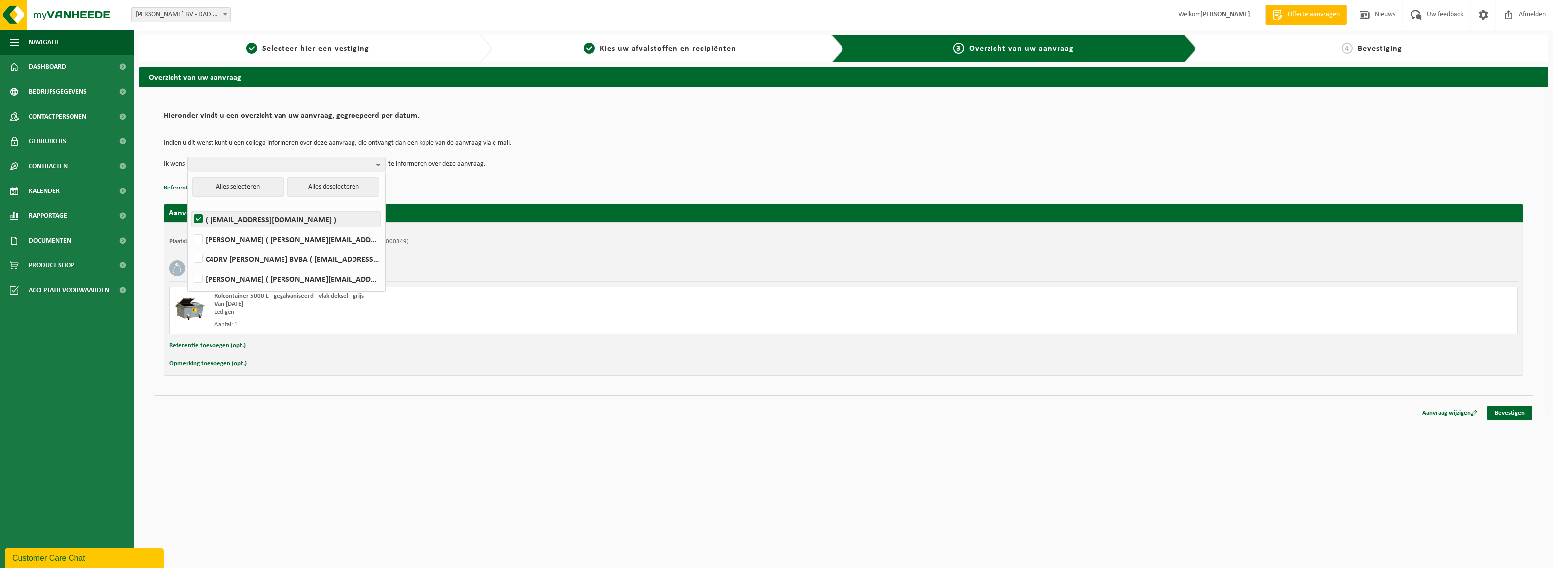
click at [247, 220] on label "( finance@samynbvba.be )" at bounding box center [286, 219] width 189 height 15
click at [190, 207] on input "( finance@samynbvba.be )" at bounding box center [190, 207] width 0 height 0
click at [247, 220] on label "( finance@samynbvba.be )" at bounding box center [286, 219] width 189 height 15
click at [190, 207] on input "( finance@samynbvba.be )" at bounding box center [190, 207] width 0 height 0
checkbox input "true"
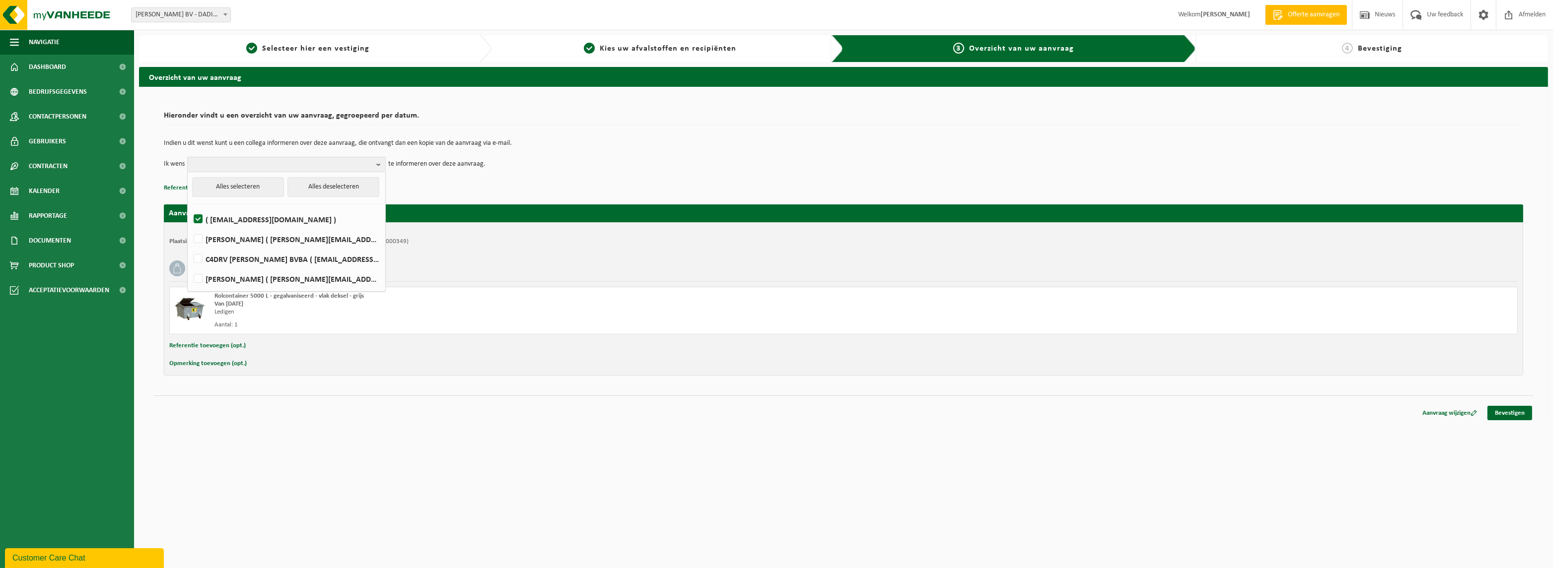
click at [484, 176] on div "Indien u dit wenst kunt u een collega informeren over deze aanvraag, die ontvan…" at bounding box center [843, 156] width 1359 height 52
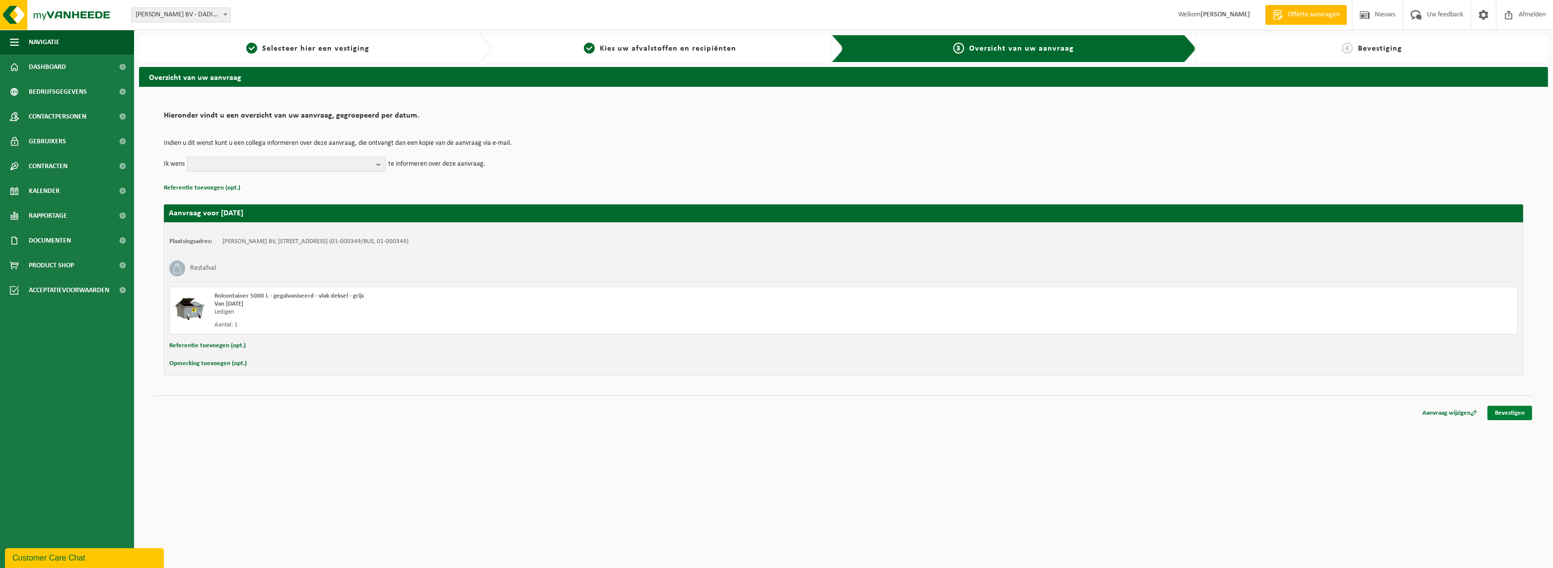
click at [1521, 411] on link "Bevestigen" at bounding box center [1509, 413] width 45 height 14
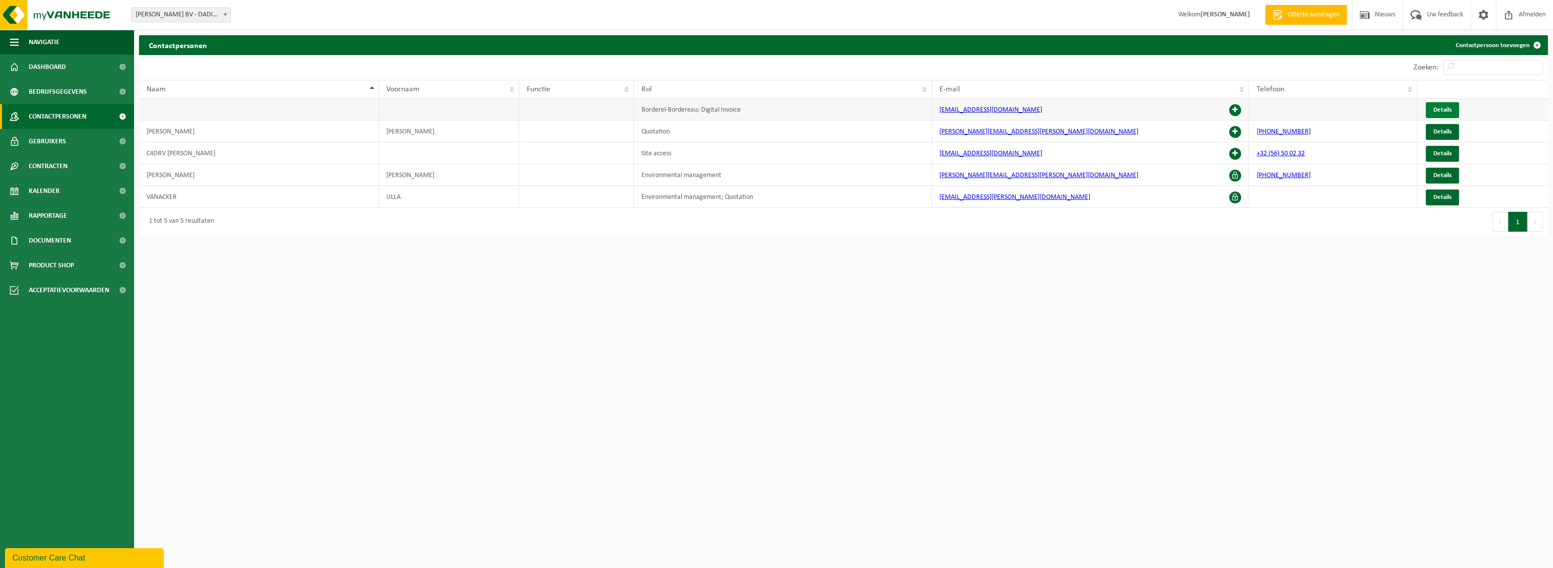
click at [1433, 105] on link "Details" at bounding box center [1442, 110] width 33 height 16
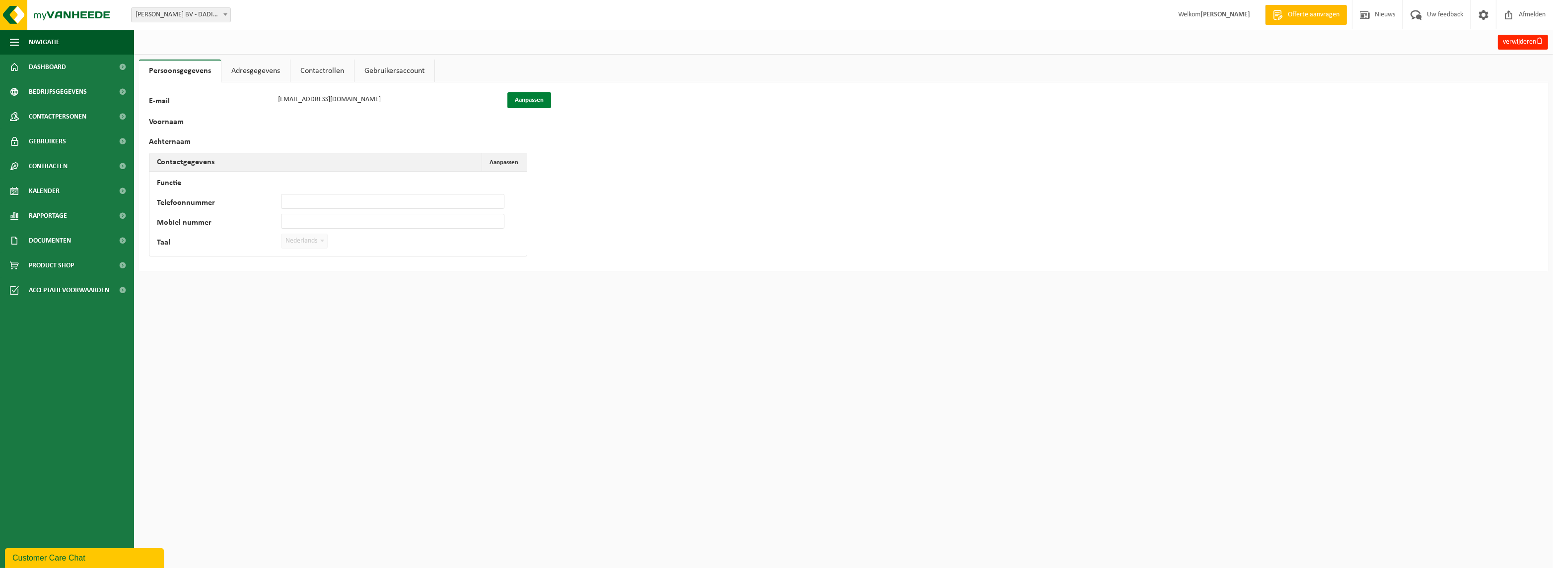
click at [523, 97] on button "Aanpassen" at bounding box center [529, 100] width 44 height 16
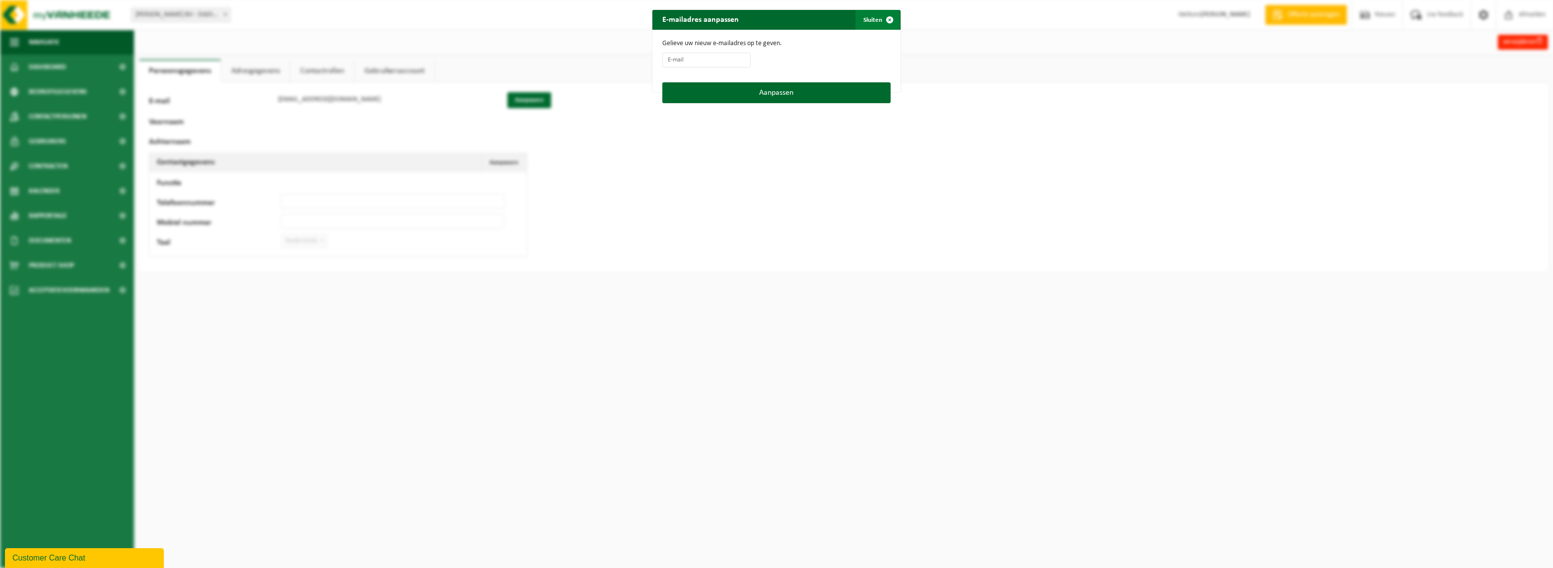
click at [884, 17] on span "button" at bounding box center [890, 20] width 20 height 20
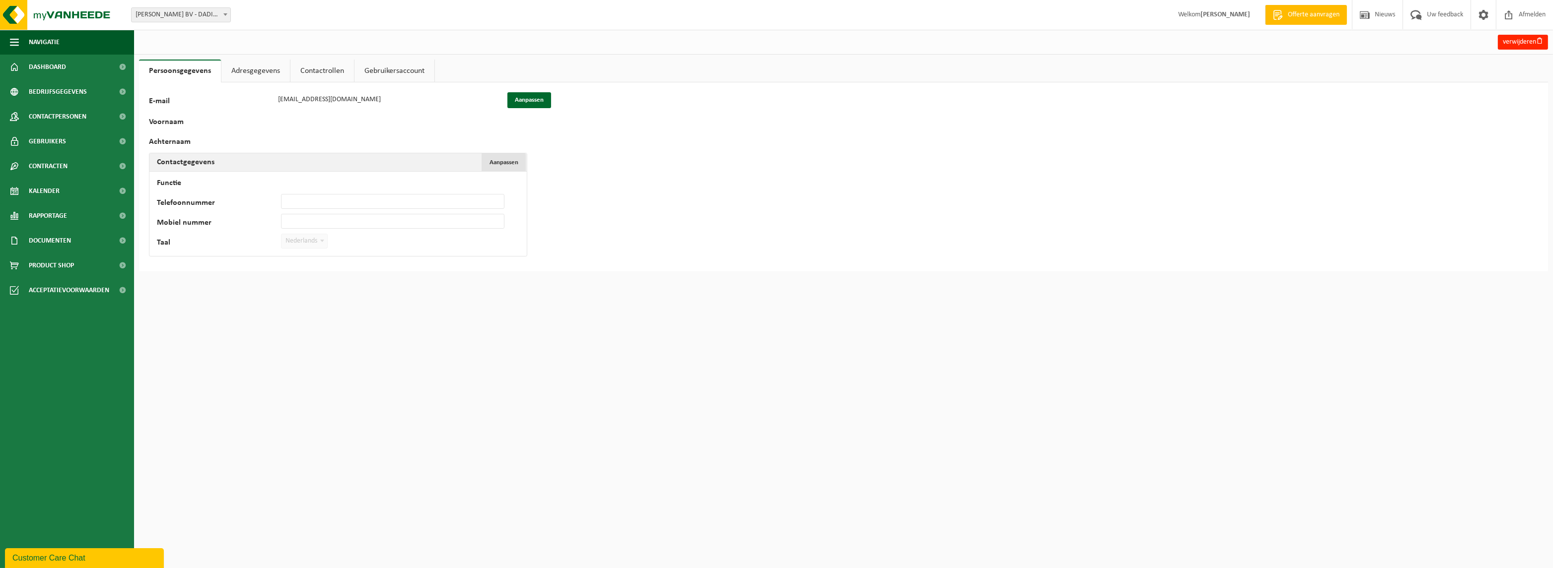
click at [505, 161] on span "Aanpassen" at bounding box center [504, 162] width 29 height 6
click at [296, 199] on input "Telefoonnummer" at bounding box center [392, 201] width 223 height 15
type input "+32 56 50 02 32"
click at [198, 263] on span "submit" at bounding box center [198, 261] width 6 height 6
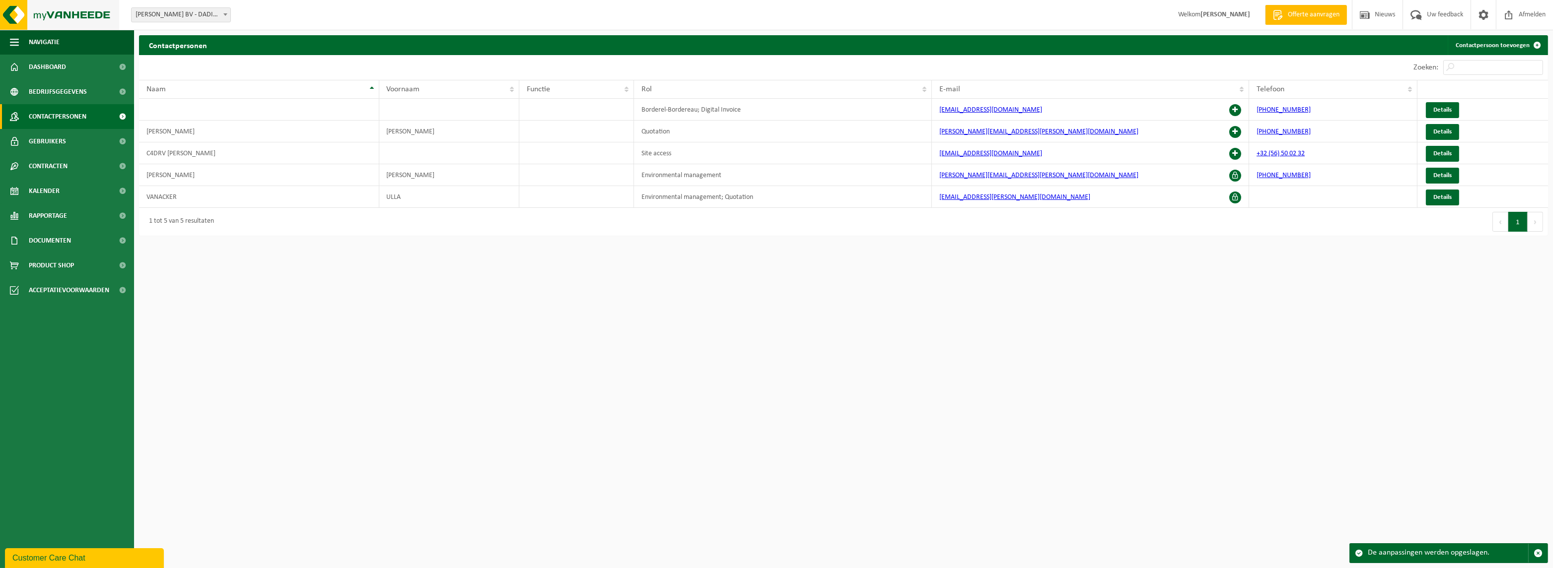
drag, startPoint x: 49, startPoint y: 29, endPoint x: 50, endPoint y: 22, distance: 7.0
click at [49, 29] on img at bounding box center [59, 15] width 119 height 30
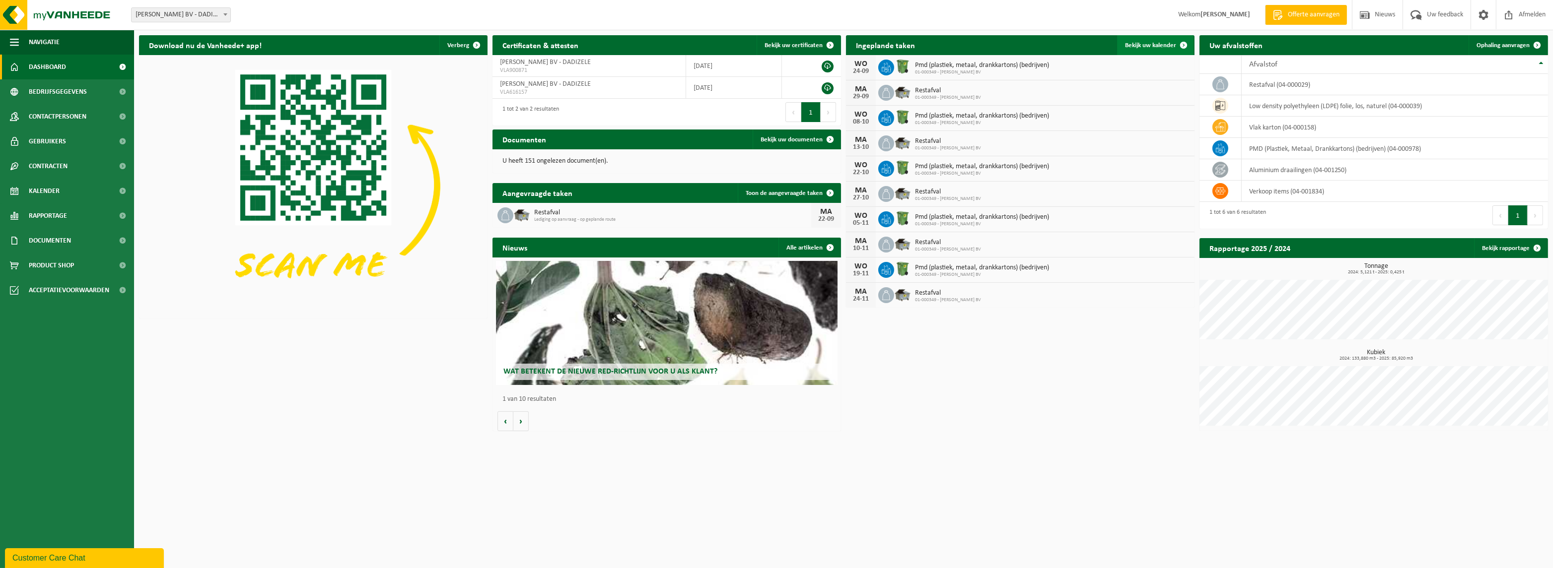
click at [1162, 38] on link "Bekijk uw kalender" at bounding box center [1155, 45] width 76 height 20
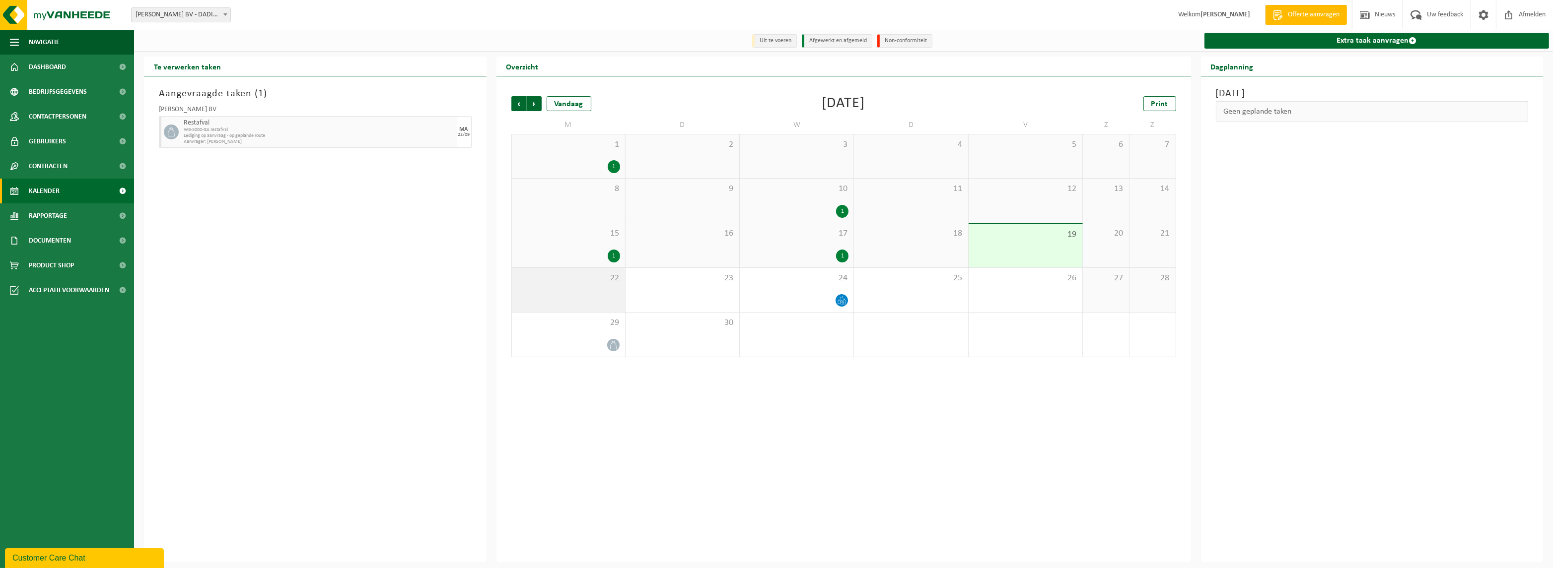
click at [603, 297] on div "22" at bounding box center [568, 290] width 113 height 44
